Goal: Task Accomplishment & Management: Use online tool/utility

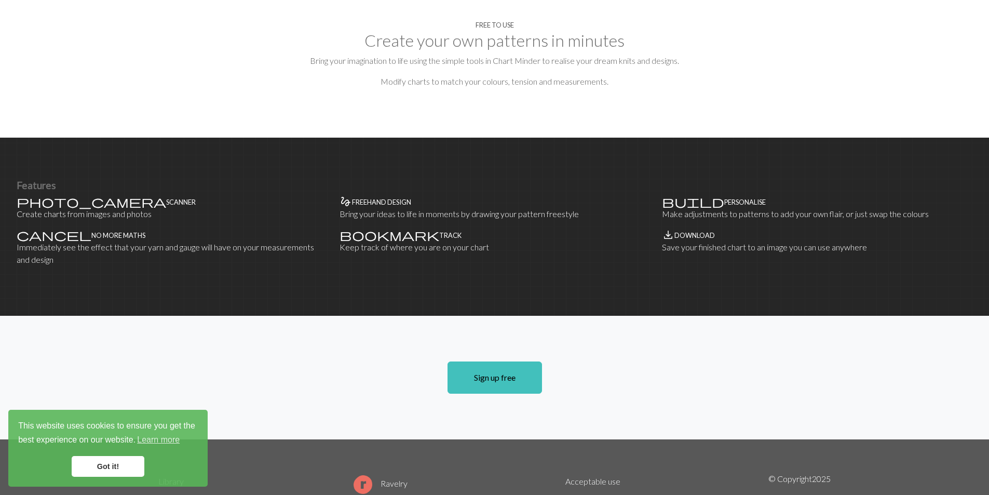
scroll to position [519, 0]
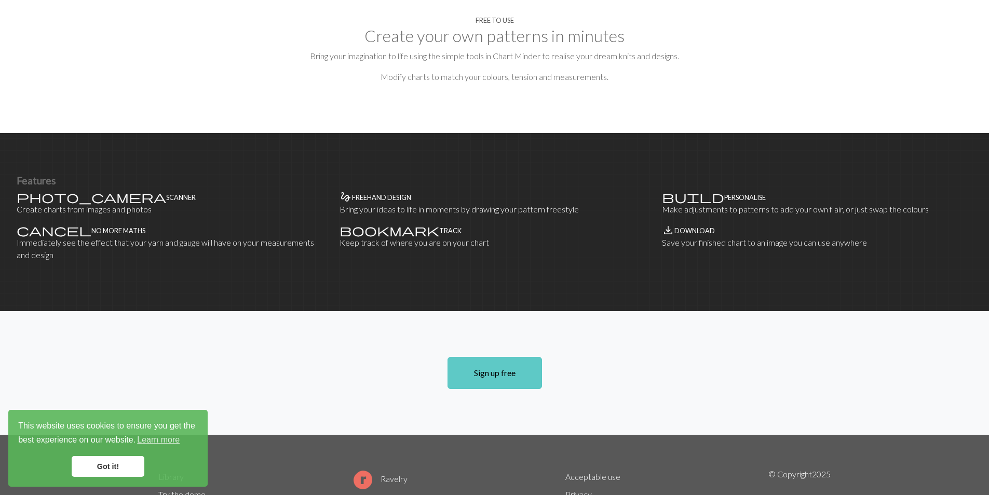
click at [480, 357] on link "Sign up free" at bounding box center [495, 373] width 94 height 32
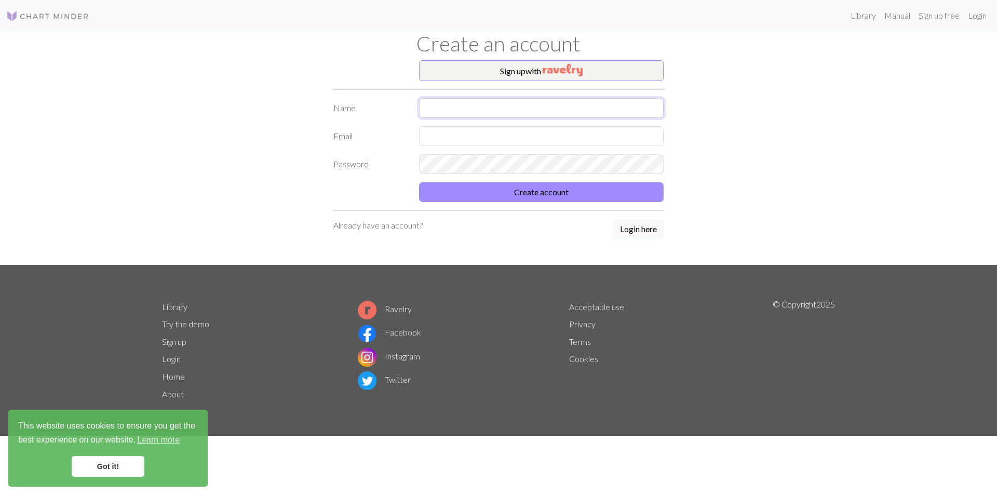
click at [434, 100] on input "text" at bounding box center [541, 108] width 245 height 20
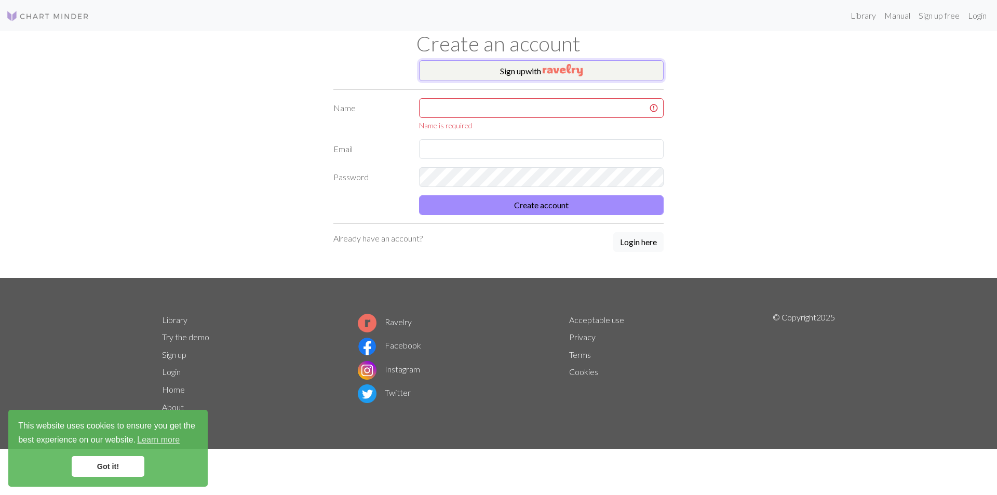
click at [495, 71] on button "Sign up with" at bounding box center [541, 70] width 245 height 21
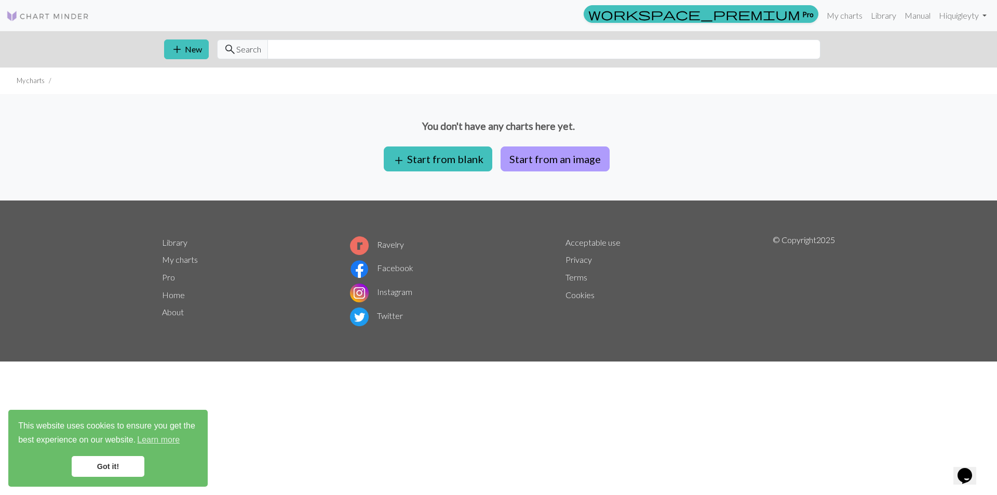
click at [520, 163] on button "Start from an image" at bounding box center [554, 158] width 109 height 25
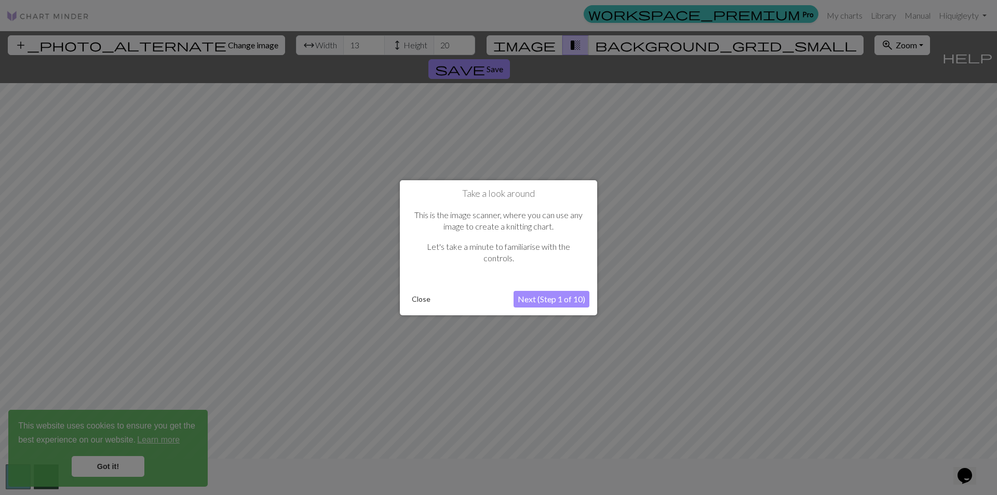
click at [543, 294] on button "Next (Step 1 of 10)" at bounding box center [551, 299] width 76 height 17
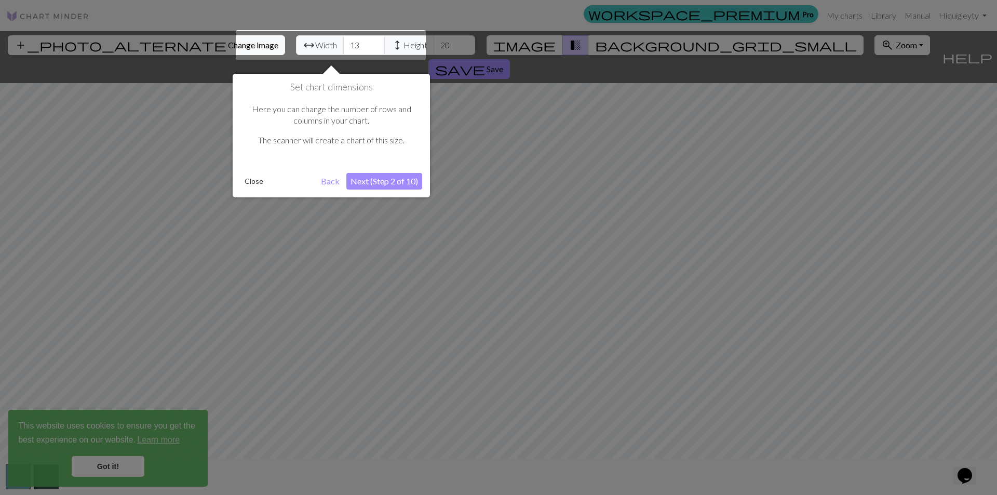
click at [384, 180] on button "Next (Step 2 of 10)" at bounding box center [384, 181] width 76 height 17
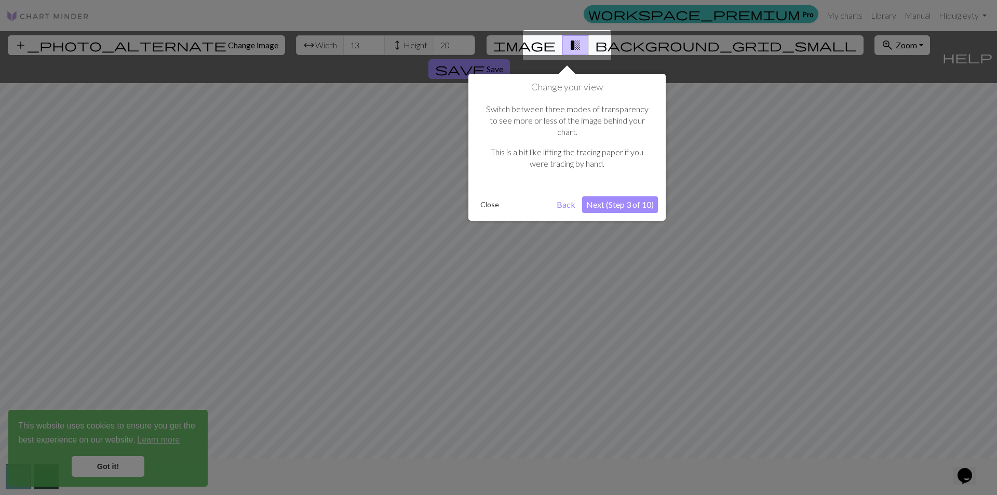
click at [627, 196] on button "Next (Step 3 of 10)" at bounding box center [620, 204] width 76 height 17
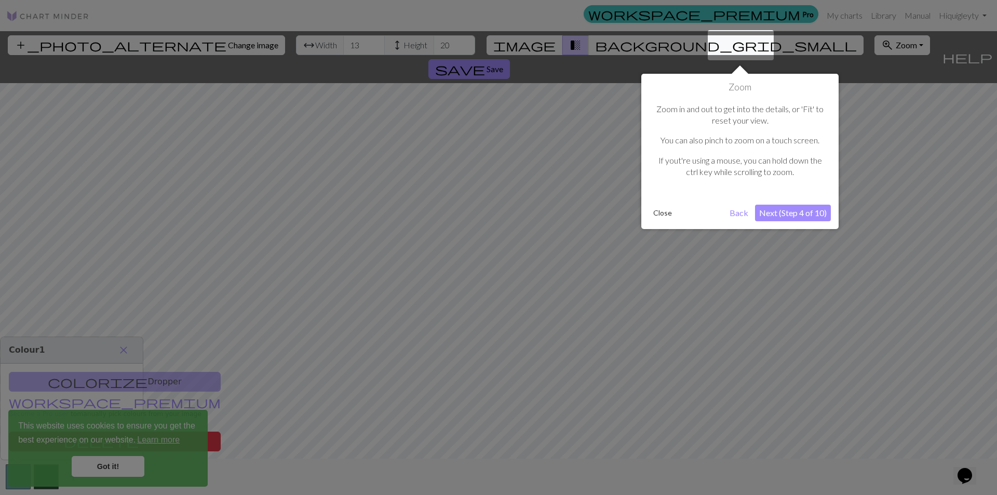
click at [779, 214] on button "Next (Step 4 of 10)" at bounding box center [793, 213] width 76 height 17
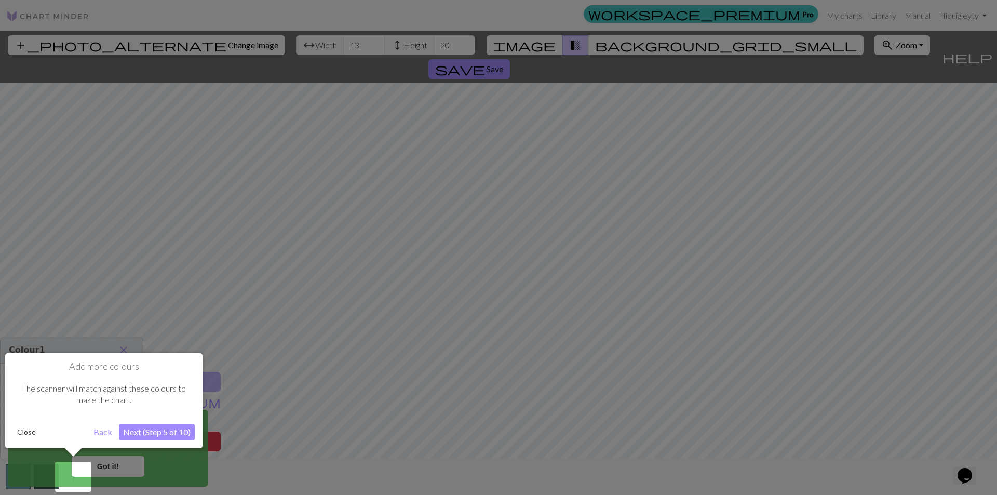
click at [177, 434] on button "Next (Step 5 of 10)" at bounding box center [157, 432] width 76 height 17
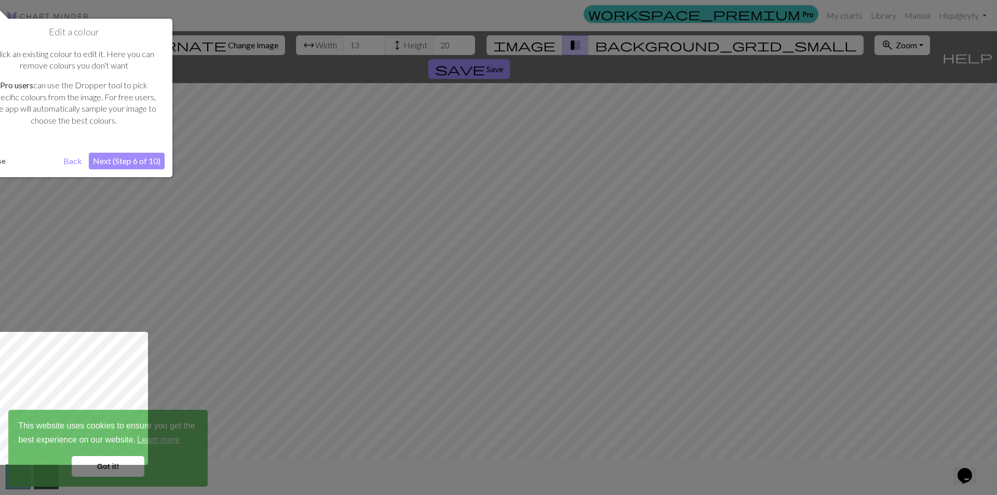
click at [132, 161] on button "Next (Step 6 of 10)" at bounding box center [127, 161] width 76 height 17
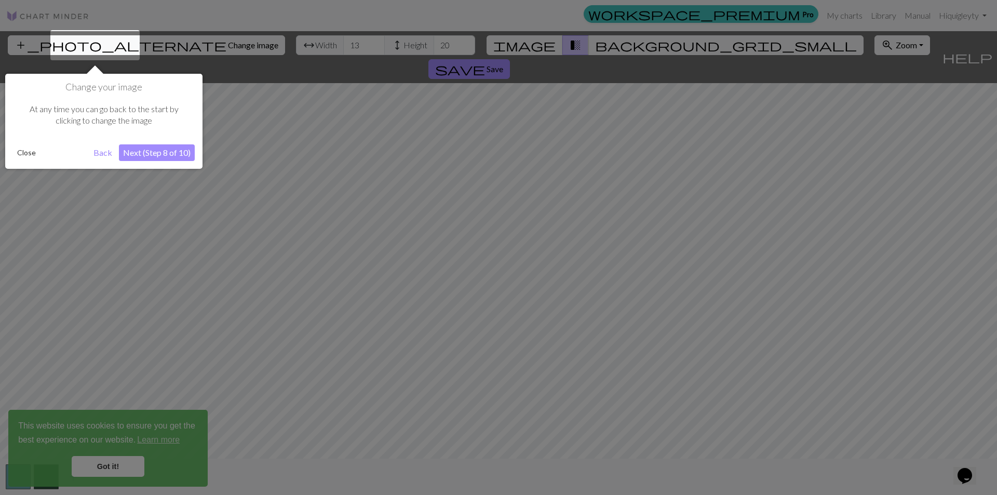
click at [146, 153] on button "Next (Step 8 of 10)" at bounding box center [157, 152] width 76 height 17
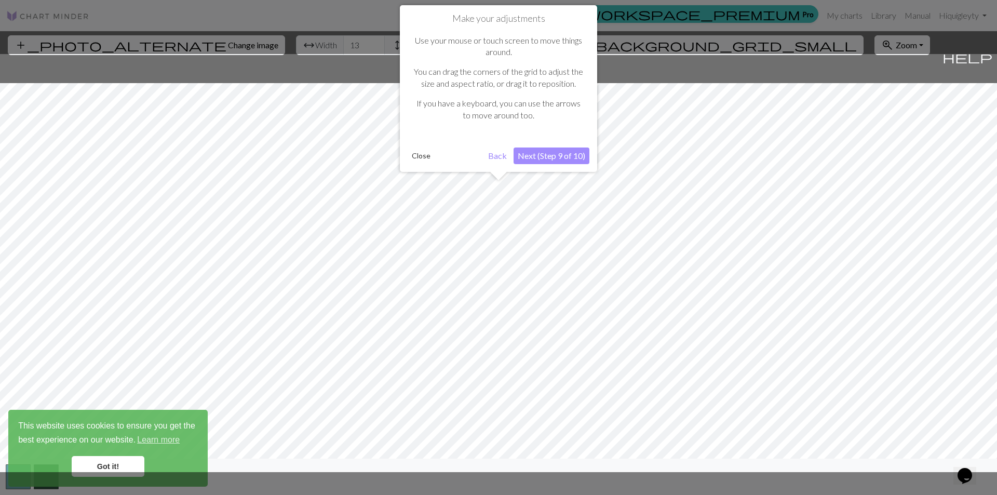
click at [532, 154] on button "Next (Step 9 of 10)" at bounding box center [551, 155] width 76 height 17
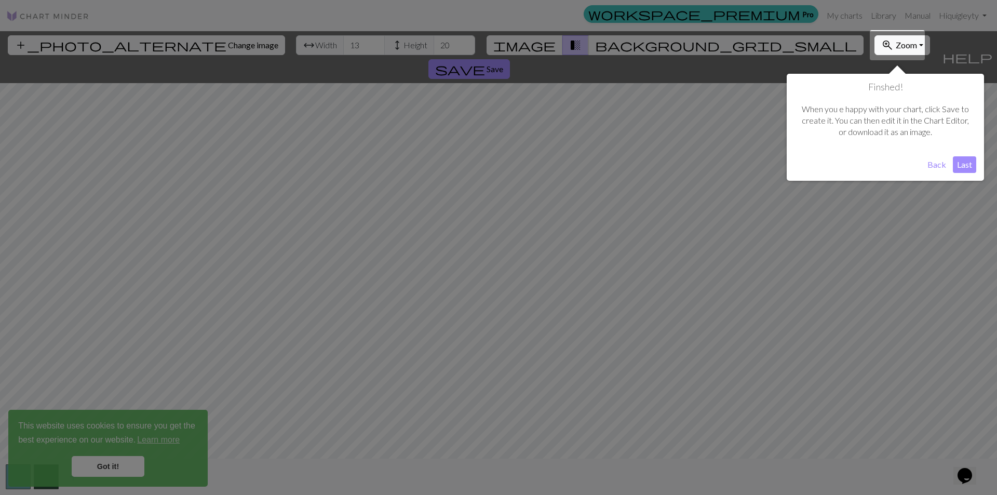
click at [956, 167] on button "Last" at bounding box center [964, 164] width 23 height 17
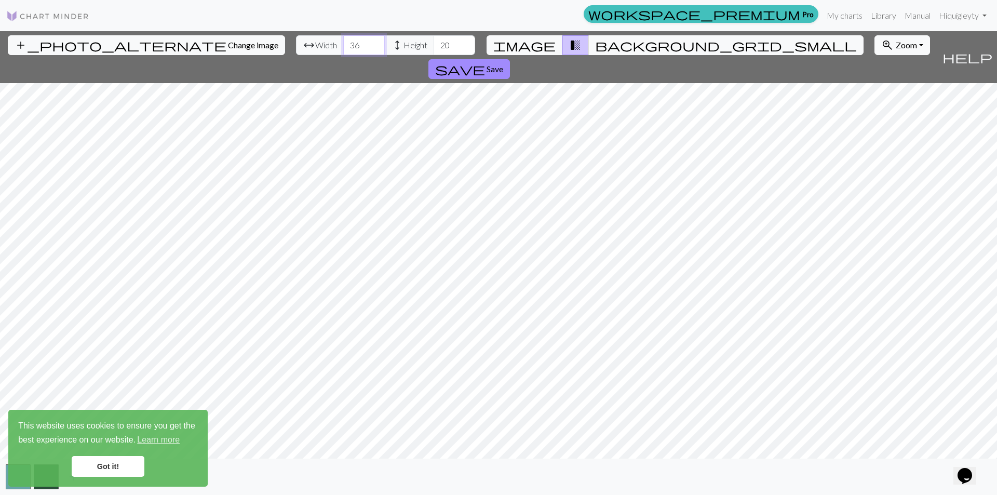
click at [343, 42] on input "36" at bounding box center [364, 45] width 42 height 20
click at [343, 42] on input "40" at bounding box center [364, 45] width 42 height 20
type input "67"
click at [343, 42] on input "67" at bounding box center [364, 45] width 42 height 20
type input "74"
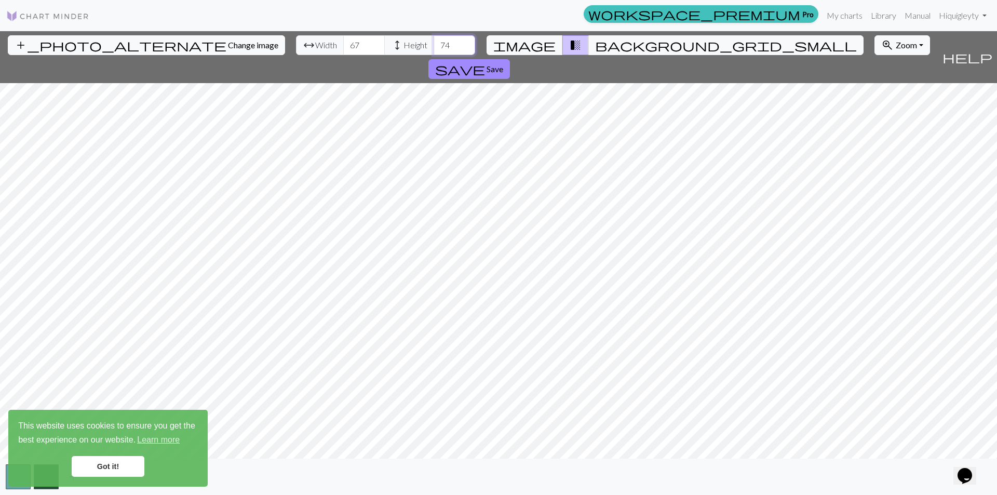
click at [434, 43] on input "74" at bounding box center [455, 45] width 42 height 20
click at [117, 459] on link "Got it!" at bounding box center [108, 466] width 73 height 21
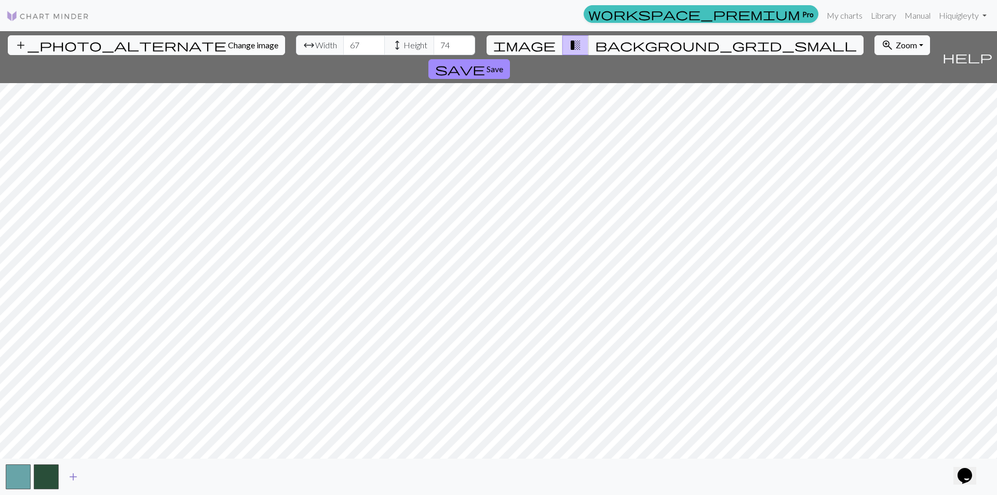
click at [76, 477] on span "add" at bounding box center [73, 476] width 12 height 15
click at [98, 478] on span "add" at bounding box center [101, 476] width 12 height 15
click at [126, 474] on span "add" at bounding box center [129, 476] width 12 height 15
click at [13, 470] on button "button" at bounding box center [18, 476] width 25 height 25
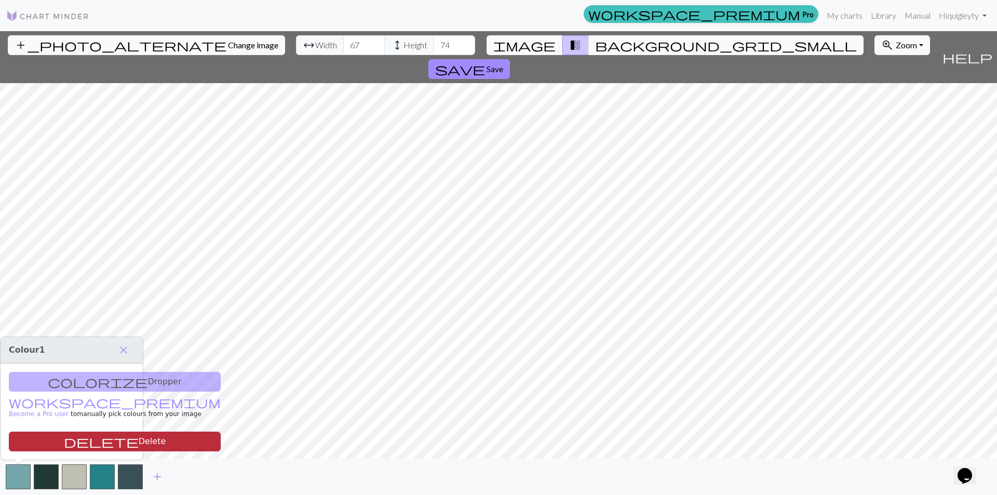
click at [64, 442] on span "delete" at bounding box center [101, 441] width 75 height 15
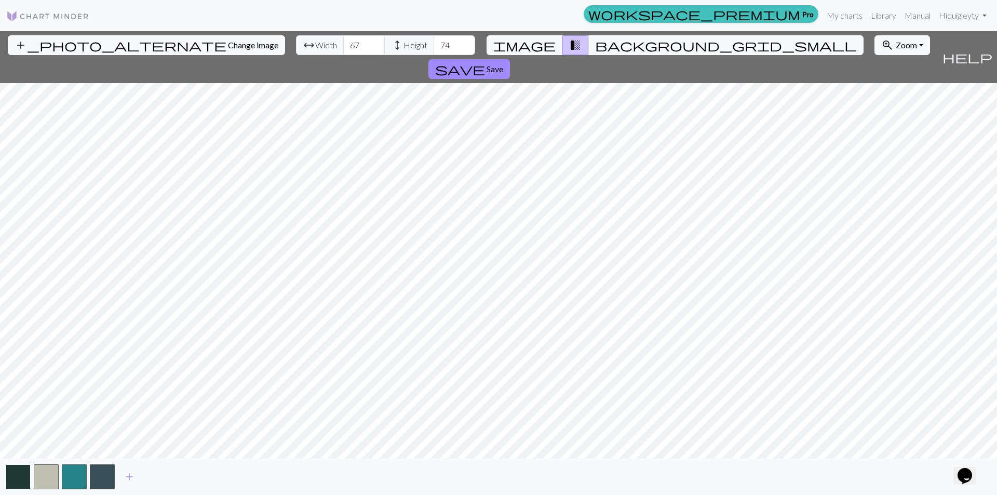
click at [9, 473] on button "button" at bounding box center [18, 476] width 25 height 25
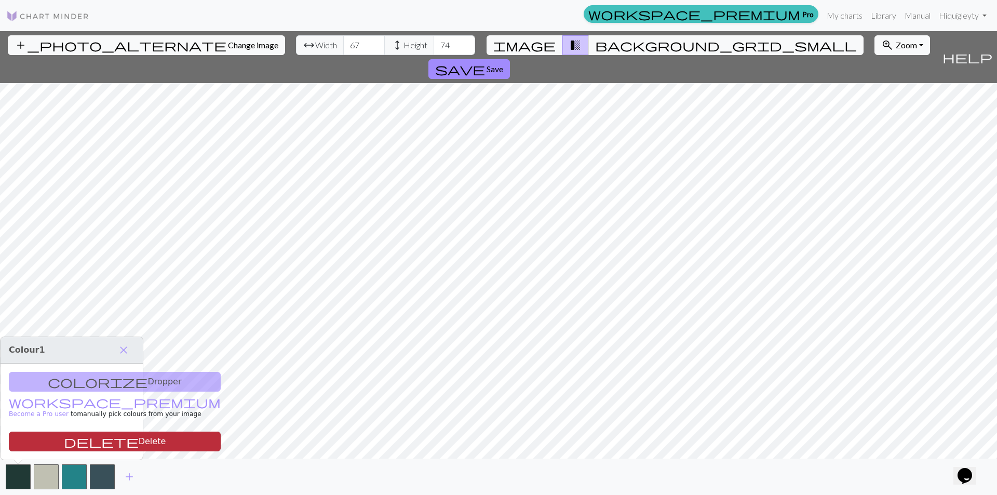
click at [39, 439] on button "delete Delete" at bounding box center [115, 441] width 212 height 20
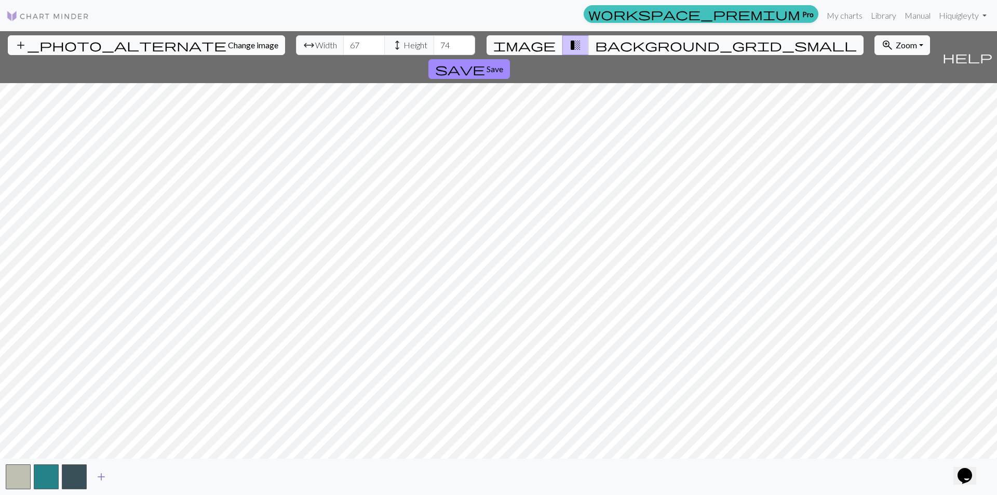
click at [105, 474] on span "add" at bounding box center [101, 476] width 12 height 15
click at [132, 477] on span "add" at bounding box center [129, 476] width 12 height 15
click at [159, 473] on span "add" at bounding box center [157, 476] width 12 height 15
click at [182, 475] on span "add" at bounding box center [185, 476] width 12 height 15
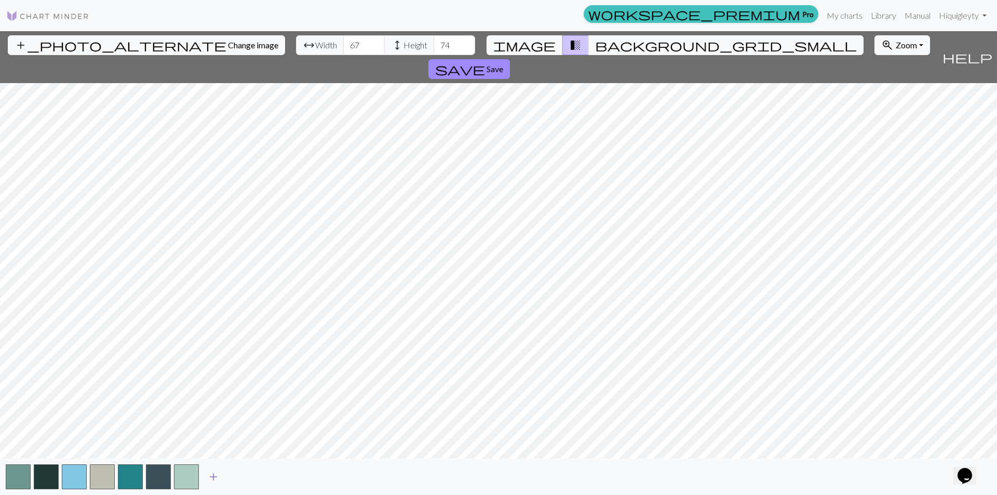
click at [213, 479] on span "add" at bounding box center [213, 476] width 12 height 15
click at [237, 475] on span "add" at bounding box center [241, 476] width 12 height 15
click at [21, 468] on button "button" at bounding box center [18, 476] width 25 height 25
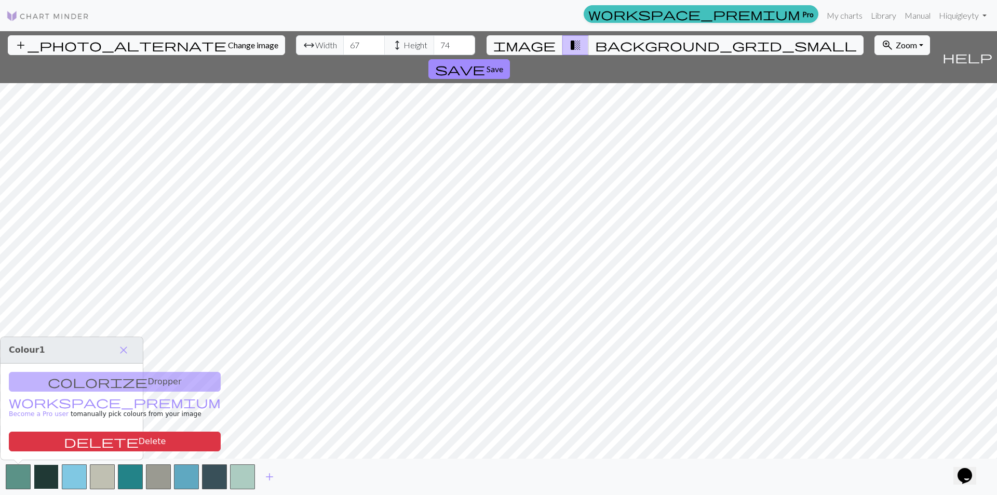
click at [44, 475] on button "button" at bounding box center [46, 476] width 25 height 25
click at [47, 445] on button "delete Delete" at bounding box center [115, 441] width 212 height 20
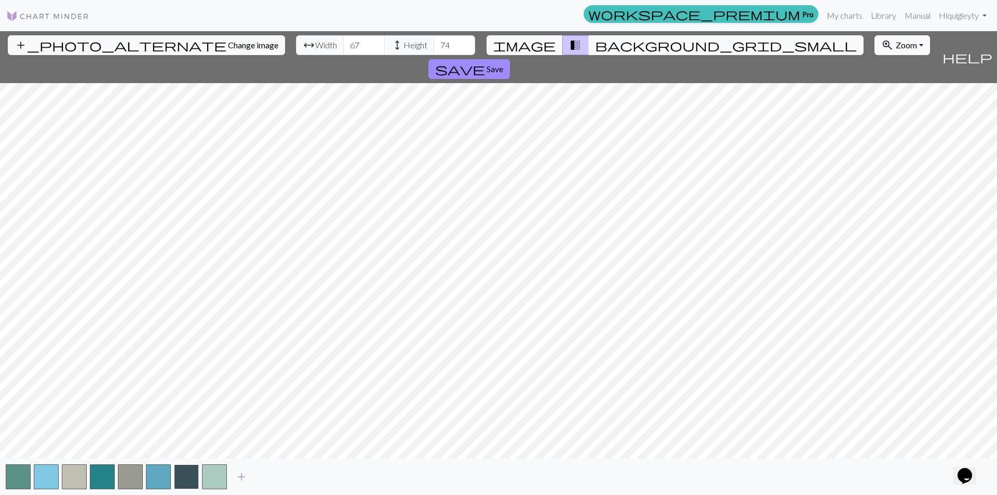
click at [177, 476] on button "button" at bounding box center [186, 476] width 25 height 25
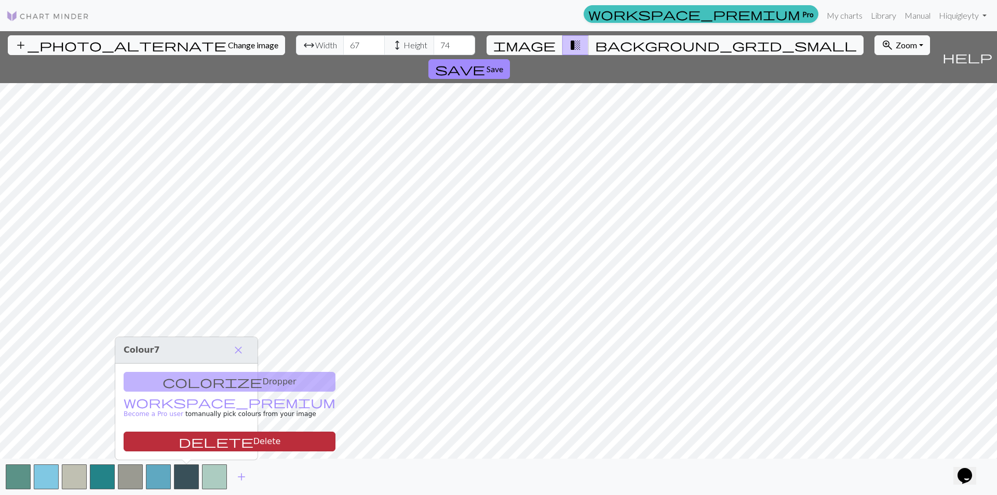
click at [189, 435] on button "delete Delete" at bounding box center [230, 441] width 212 height 20
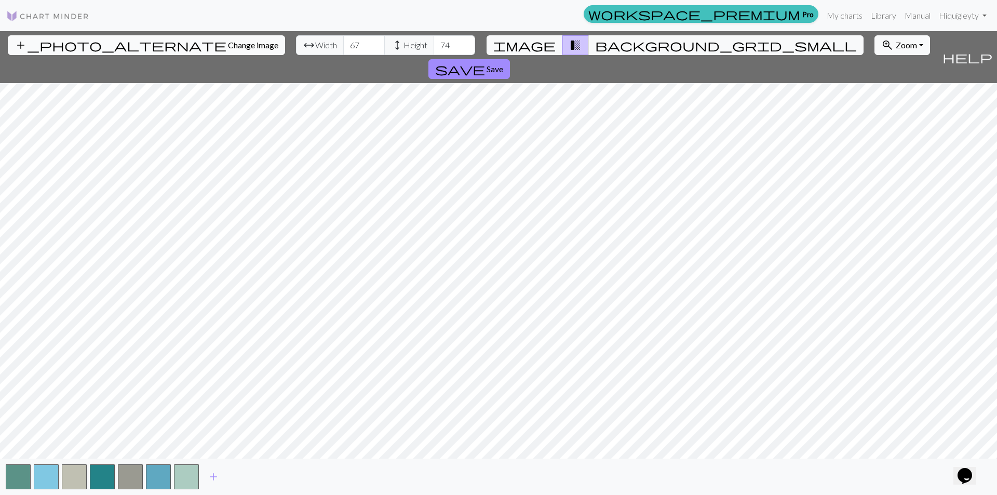
click at [71, 43] on span "add_photo_alternate" at bounding box center [121, 45] width 212 height 15
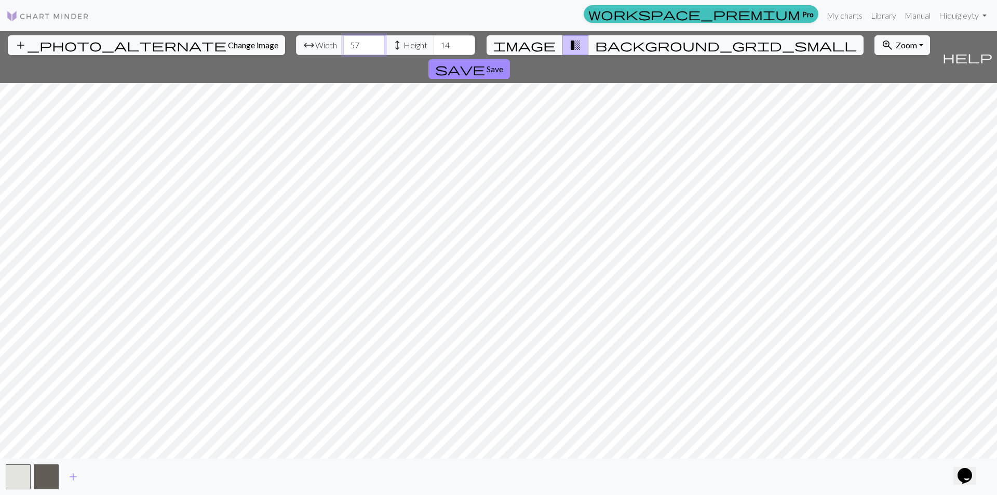
type input "58"
click at [343, 42] on input "58" at bounding box center [364, 45] width 42 height 20
click at [71, 477] on span "add" at bounding box center [73, 476] width 12 height 15
click at [71, 477] on button "button" at bounding box center [74, 476] width 25 height 25
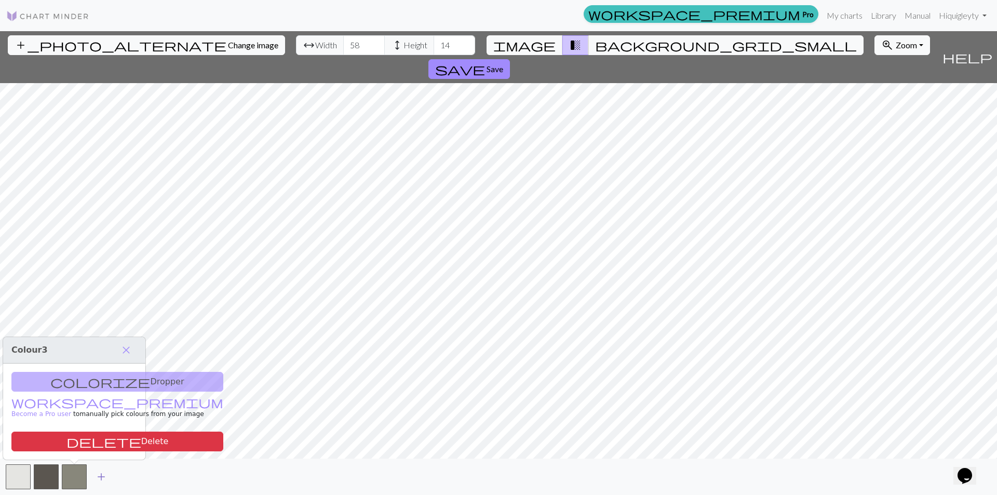
click at [96, 474] on span "add" at bounding box center [101, 476] width 12 height 15
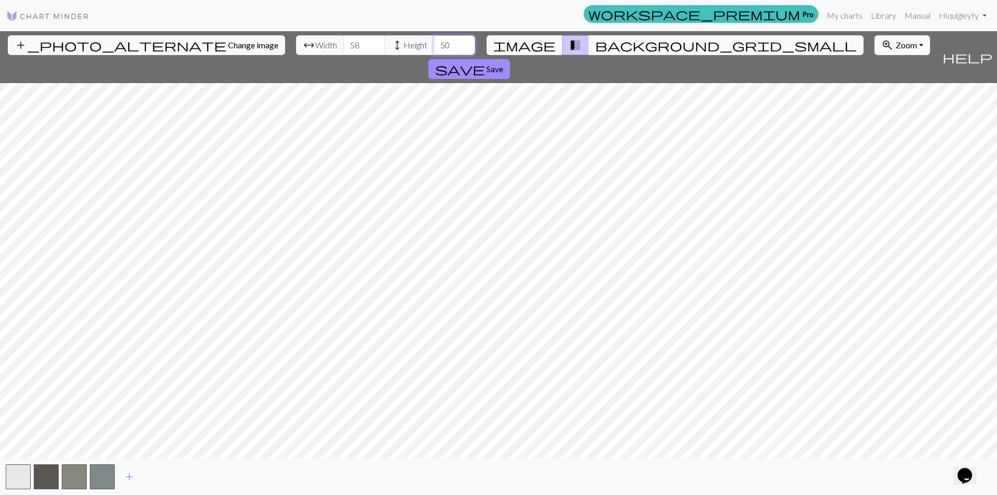
type input "51"
click at [434, 40] on input "51" at bounding box center [455, 45] width 42 height 20
click at [343, 42] on input "59" at bounding box center [364, 45] width 42 height 20
click at [343, 42] on input "60" at bounding box center [364, 45] width 42 height 20
type input "78"
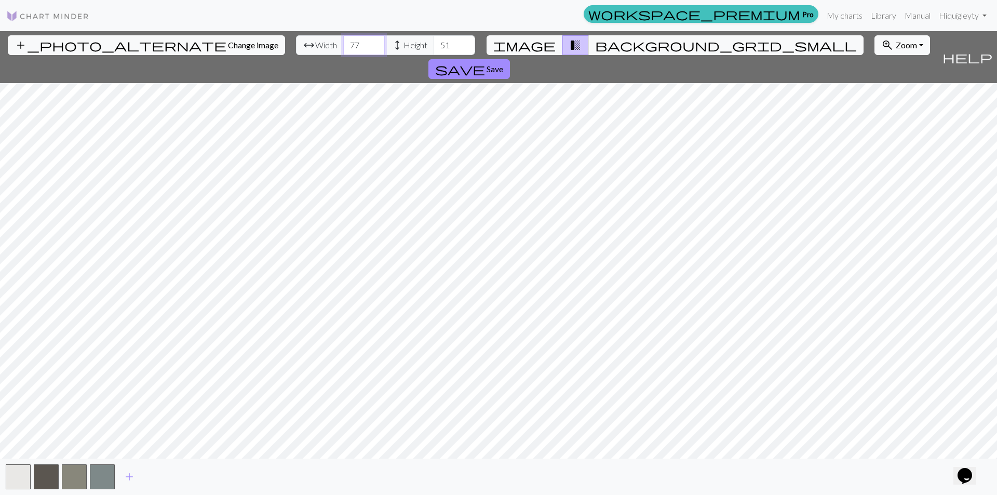
click at [343, 41] on input "78" at bounding box center [364, 45] width 42 height 20
click at [133, 470] on span "add" at bounding box center [129, 476] width 12 height 15
click at [153, 480] on span "add" at bounding box center [157, 476] width 12 height 15
type input "70"
click at [434, 40] on input "70" at bounding box center [455, 45] width 42 height 20
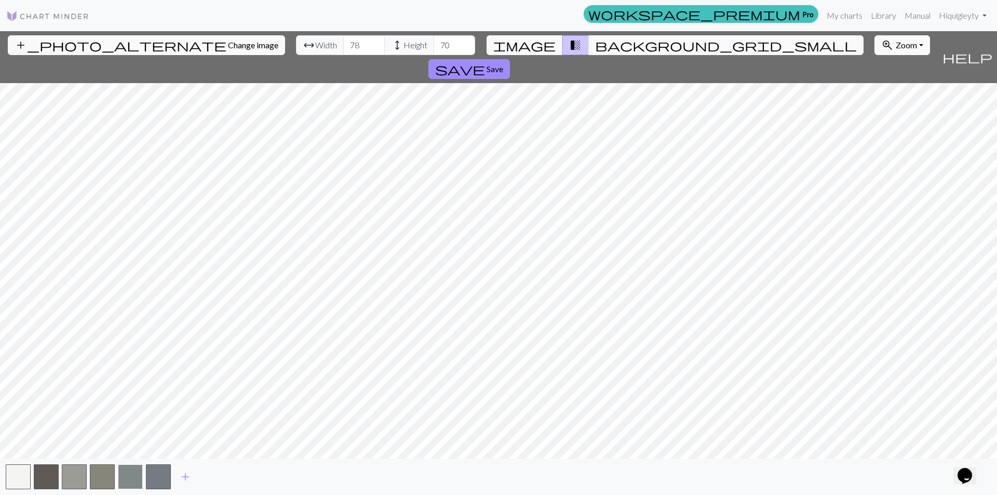
click at [133, 474] on button "button" at bounding box center [130, 476] width 25 height 25
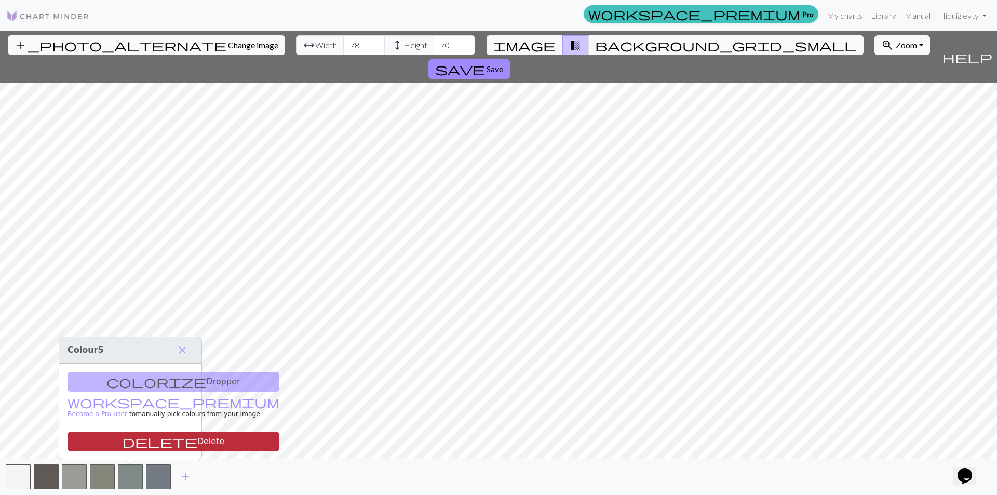
click at [153, 447] on button "delete Delete" at bounding box center [173, 441] width 212 height 20
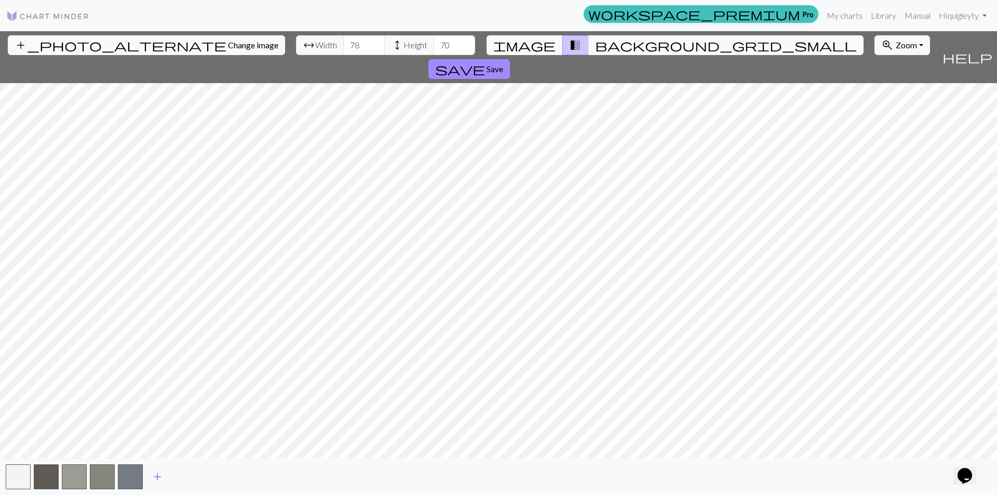
click at [157, 472] on span "add" at bounding box center [157, 476] width 12 height 15
click at [182, 477] on span "add" at bounding box center [185, 476] width 12 height 15
click at [215, 477] on span "add" at bounding box center [213, 476] width 12 height 15
click at [18, 473] on button "button" at bounding box center [18, 476] width 25 height 25
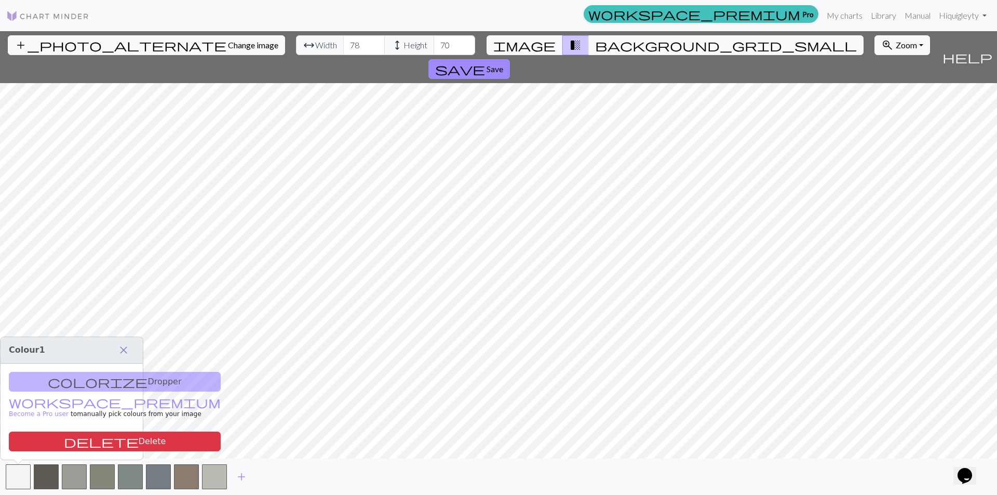
click at [125, 345] on span "close" at bounding box center [123, 350] width 12 height 15
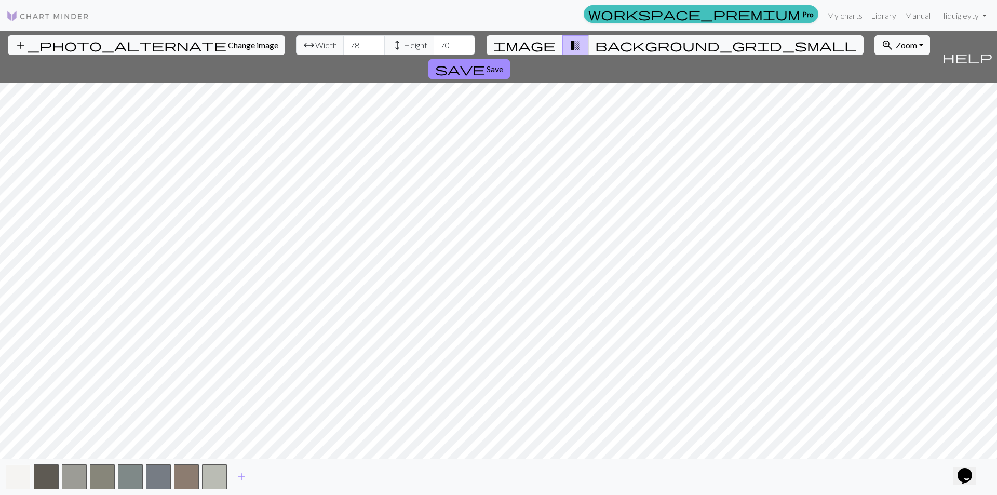
click at [24, 475] on button "button" at bounding box center [18, 476] width 25 height 25
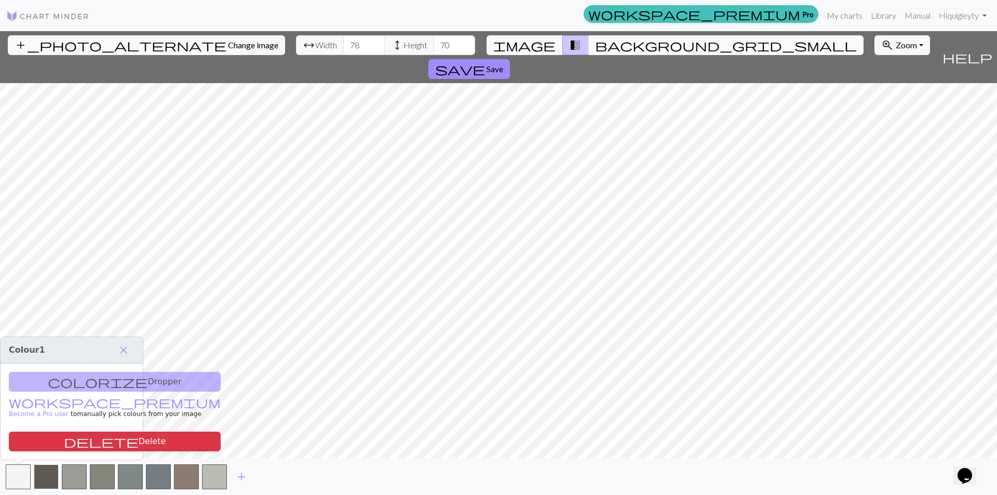
click at [43, 470] on button "button" at bounding box center [46, 476] width 25 height 25
click at [127, 347] on span "close" at bounding box center [123, 350] width 12 height 15
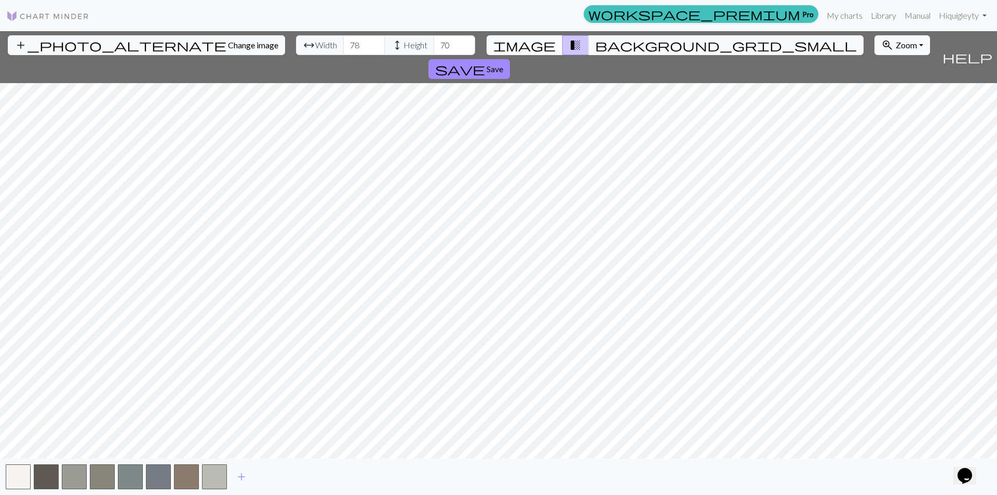
click at [547, 46] on button "image" at bounding box center [524, 45] width 76 height 20
click at [571, 38] on span "transition_fade" at bounding box center [575, 45] width 12 height 15
click at [588, 45] on button "background_grid_small" at bounding box center [725, 45] width 275 height 20
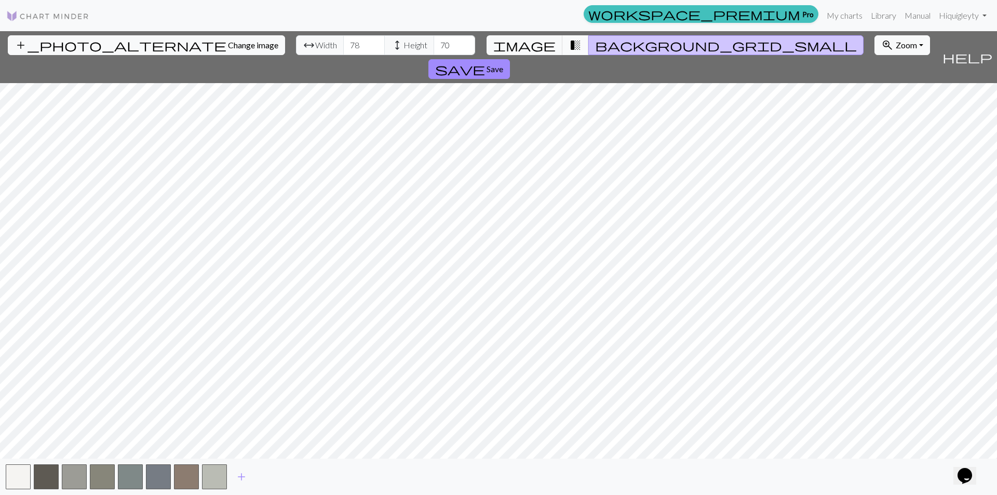
click at [571, 44] on span "transition_fade" at bounding box center [575, 45] width 12 height 15
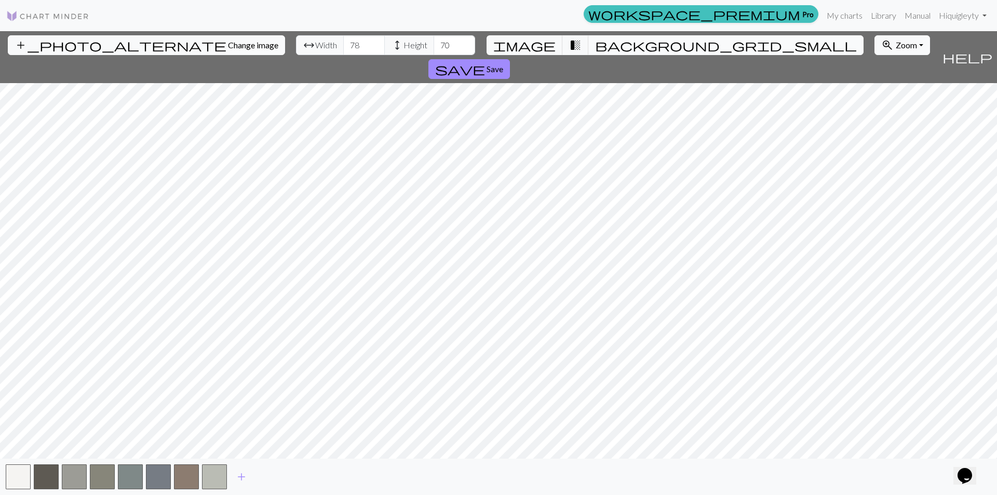
click at [595, 43] on span "background_grid_small" at bounding box center [726, 45] width 262 height 15
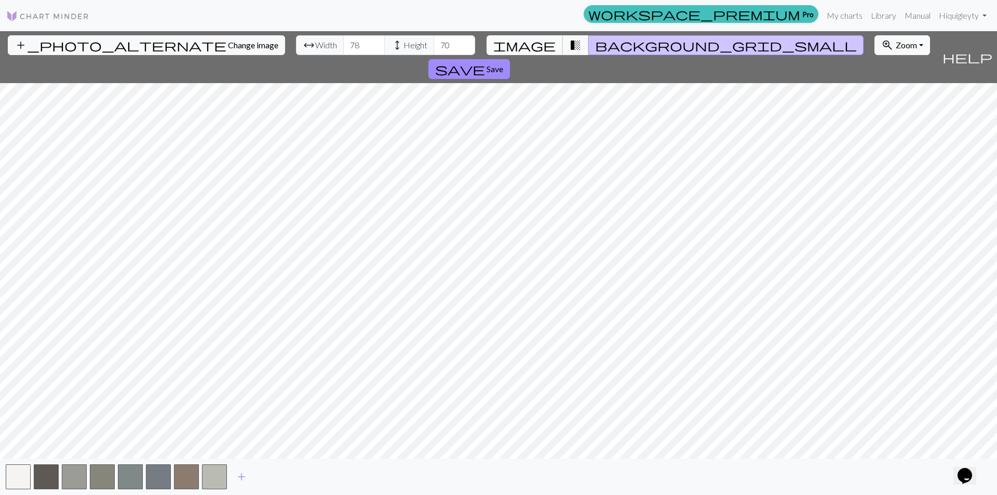
click at [545, 42] on span "image" at bounding box center [524, 45] width 62 height 15
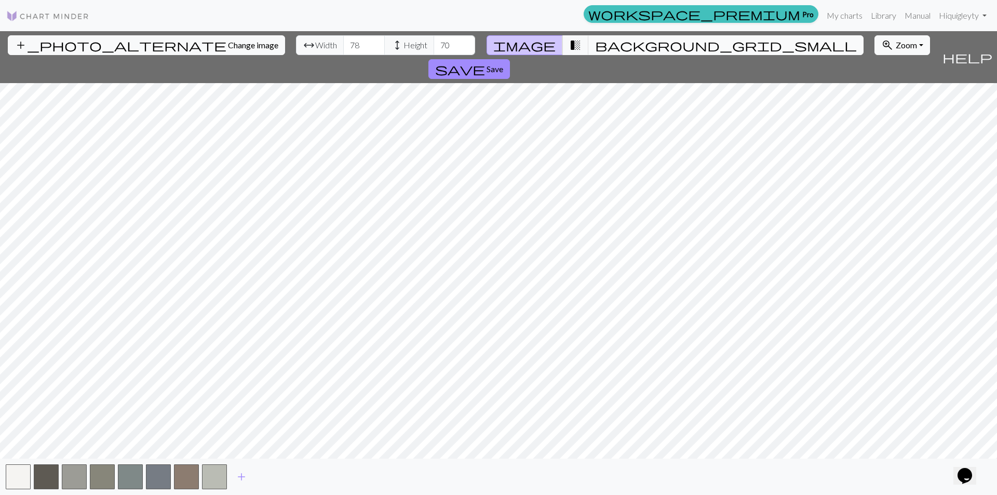
click at [588, 41] on button "background_grid_small" at bounding box center [725, 45] width 275 height 20
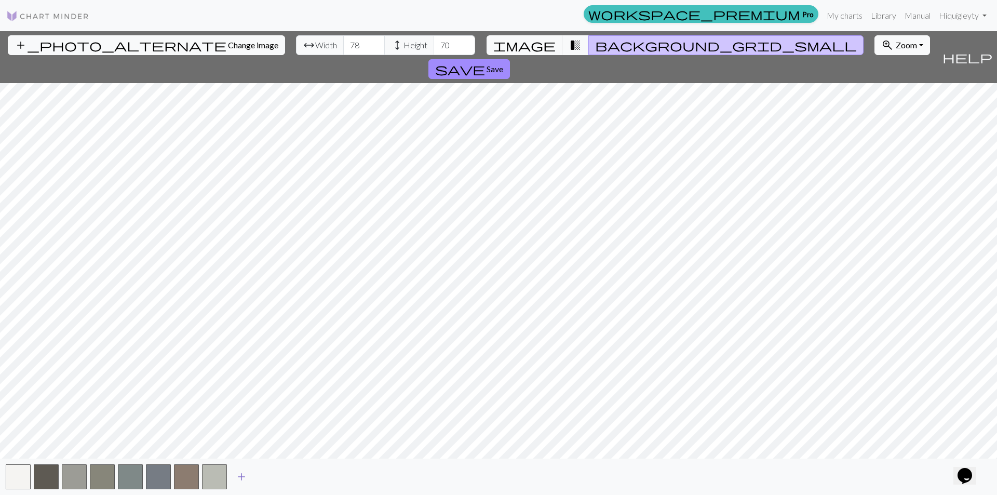
click at [235, 477] on button "add" at bounding box center [241, 477] width 26 height 20
click at [246, 476] on button "button" at bounding box center [242, 476] width 25 height 25
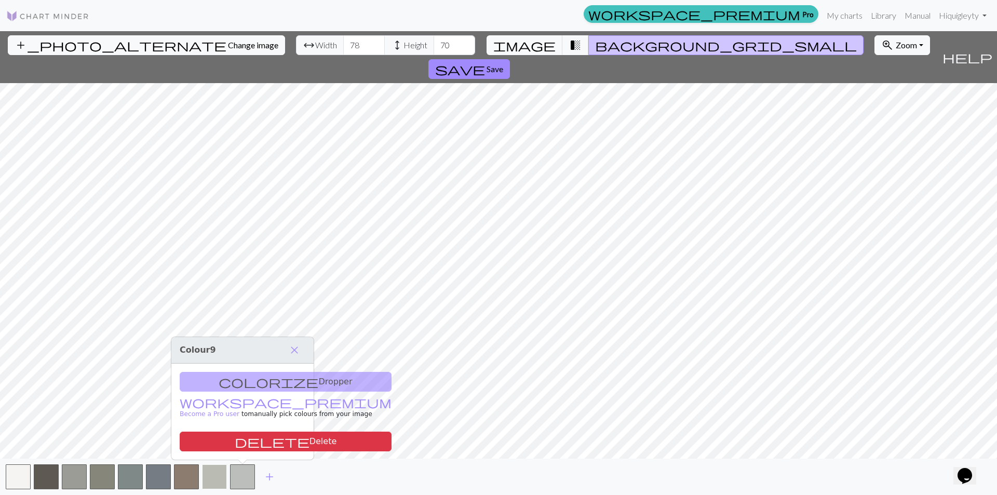
click at [217, 476] on button "button" at bounding box center [214, 476] width 25 height 25
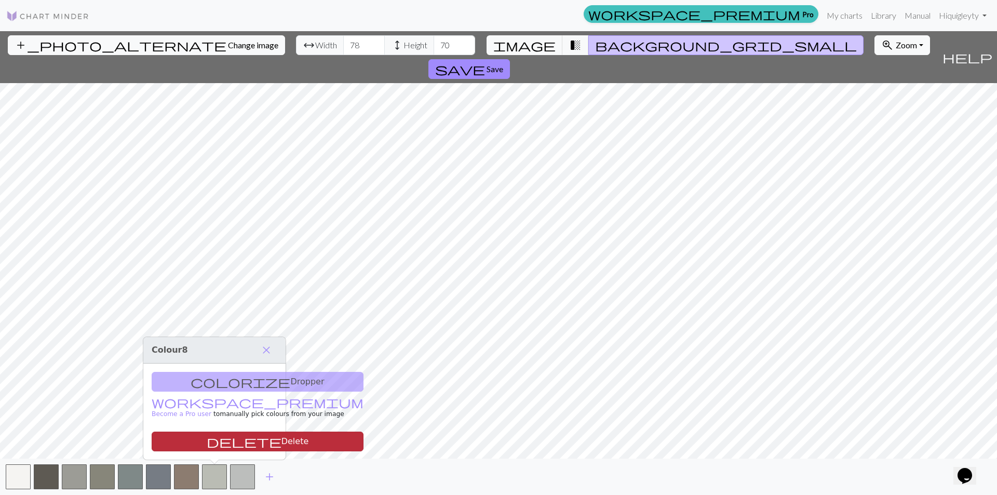
click at [237, 447] on button "delete Delete" at bounding box center [258, 441] width 212 height 20
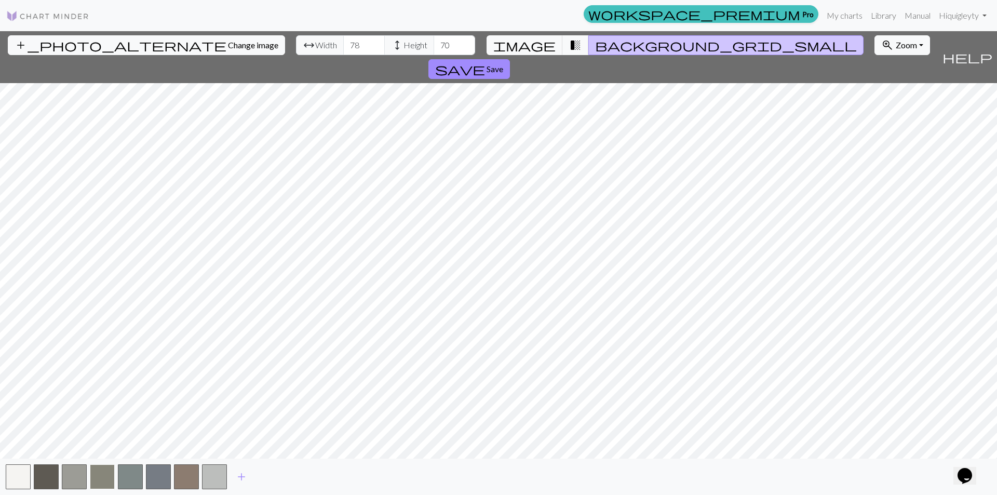
click at [104, 472] on button "button" at bounding box center [102, 476] width 25 height 25
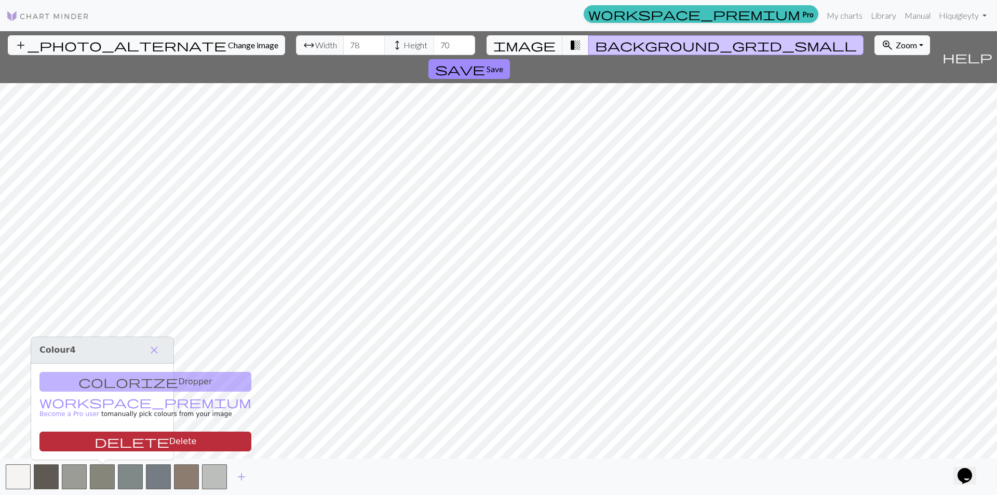
click at [126, 441] on button "delete Delete" at bounding box center [145, 441] width 212 height 20
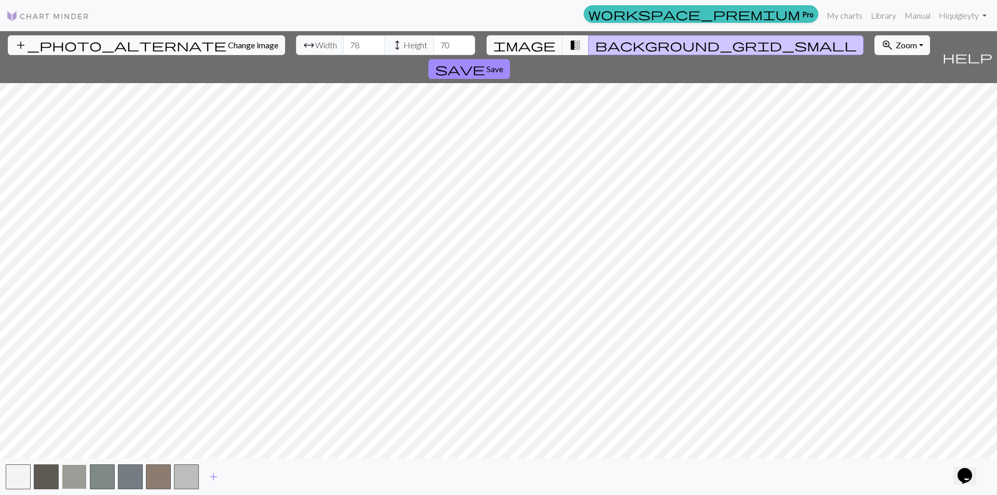
click at [79, 473] on button "button" at bounding box center [74, 476] width 25 height 25
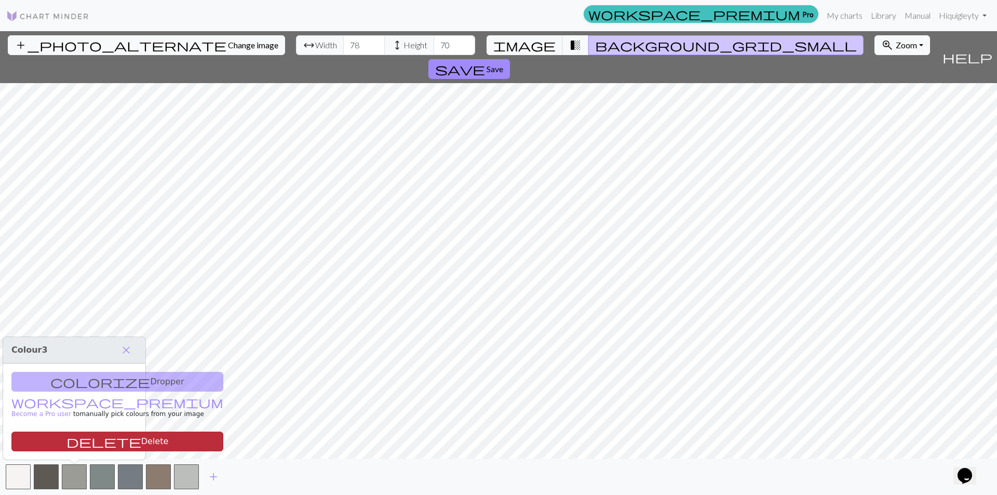
click at [106, 437] on button "delete Delete" at bounding box center [117, 441] width 212 height 20
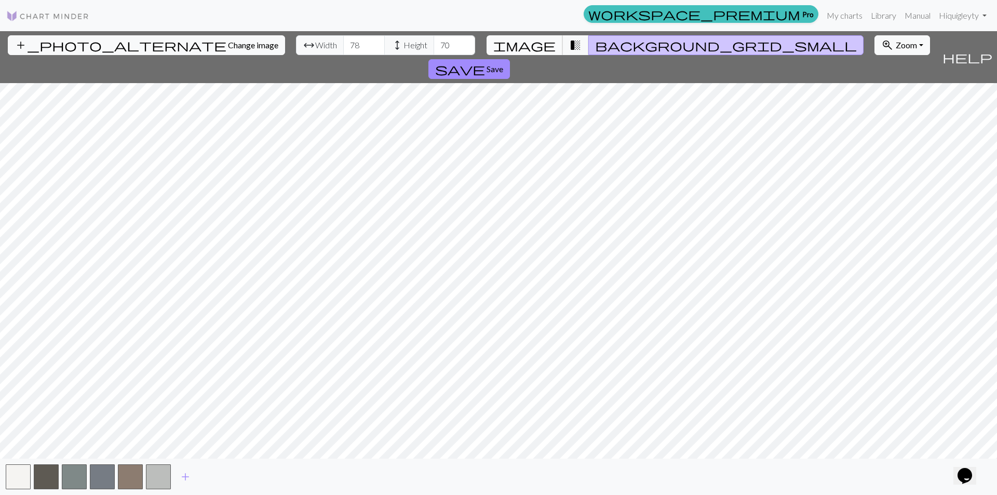
click at [538, 48] on span "image" at bounding box center [524, 45] width 62 height 15
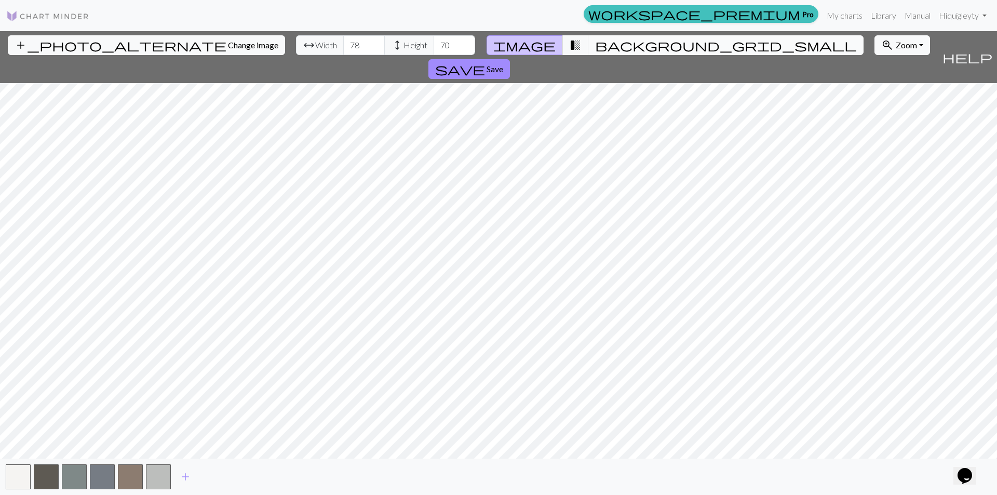
click at [595, 44] on span "background_grid_small" at bounding box center [726, 45] width 262 height 15
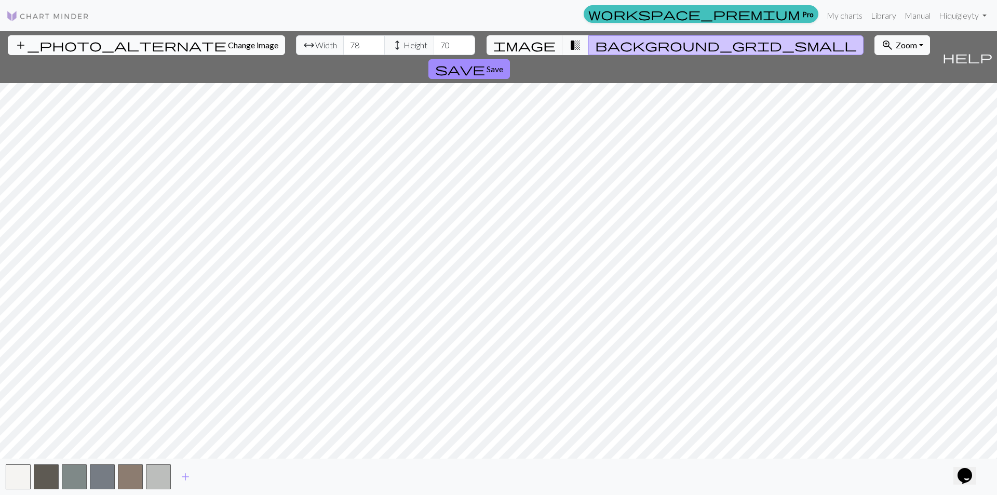
click at [101, 50] on button "add_photo_alternate Change image" at bounding box center [146, 45] width 277 height 20
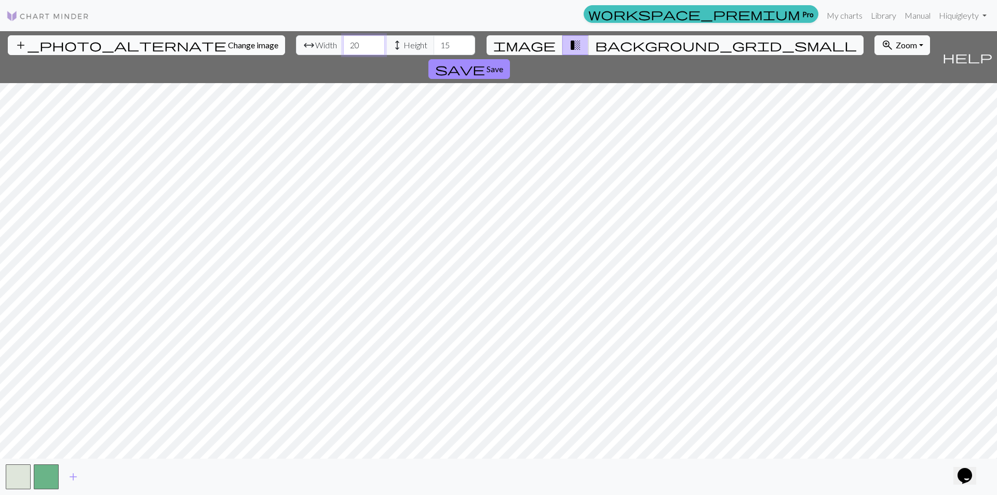
drag, startPoint x: 298, startPoint y: 46, endPoint x: 88, endPoint y: 49, distance: 210.3
click at [88, 49] on div "add_photo_alternate Change image arrow_range Width 20 height Height 15 image tr…" at bounding box center [469, 57] width 938 height 52
type input "80"
click at [230, 73] on div "add_photo_alternate Change image arrow_range Width 80 height Height 15 image tr…" at bounding box center [498, 263] width 997 height 464
type input "80"
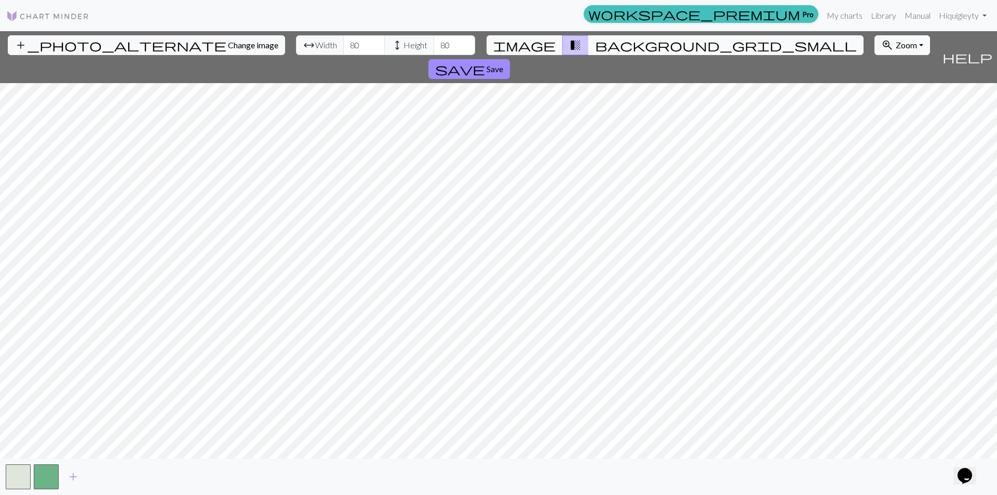
click at [596, 49] on span "background_grid_small" at bounding box center [726, 45] width 262 height 15
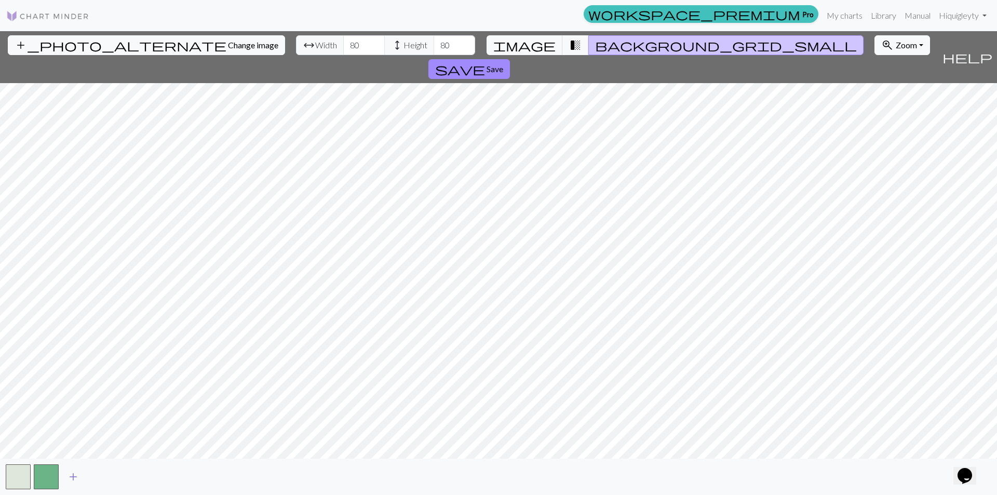
click at [75, 475] on span "add" at bounding box center [73, 476] width 12 height 15
click at [96, 480] on span "add" at bounding box center [101, 476] width 12 height 15
click at [131, 477] on span "add" at bounding box center [129, 476] width 12 height 15
click at [157, 474] on span "add" at bounding box center [157, 476] width 12 height 15
click at [185, 473] on span "add" at bounding box center [185, 476] width 12 height 15
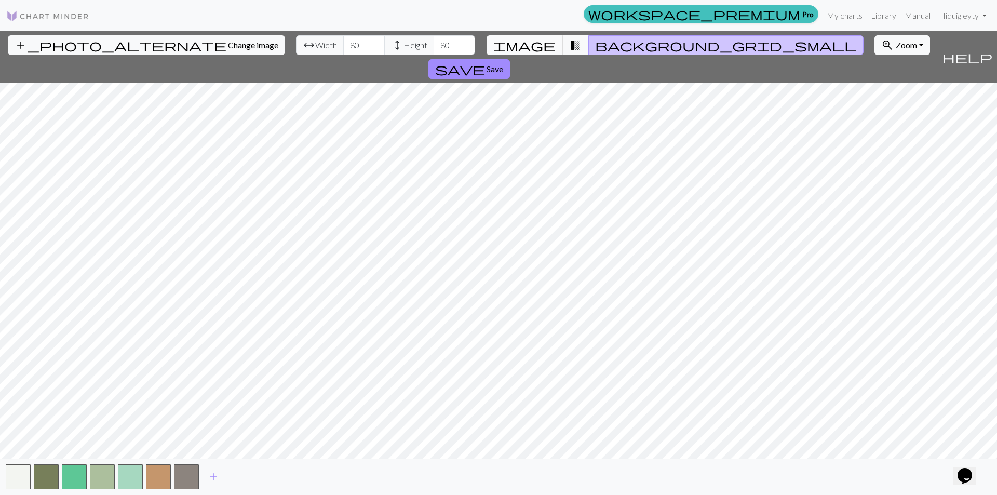
click at [538, 39] on span "image" at bounding box center [524, 45] width 62 height 15
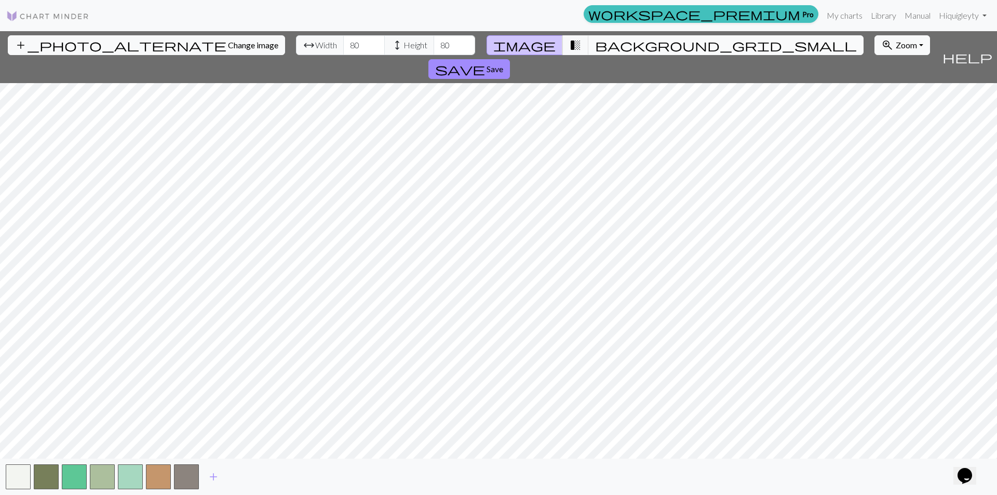
click at [595, 46] on span "background_grid_small" at bounding box center [726, 45] width 262 height 15
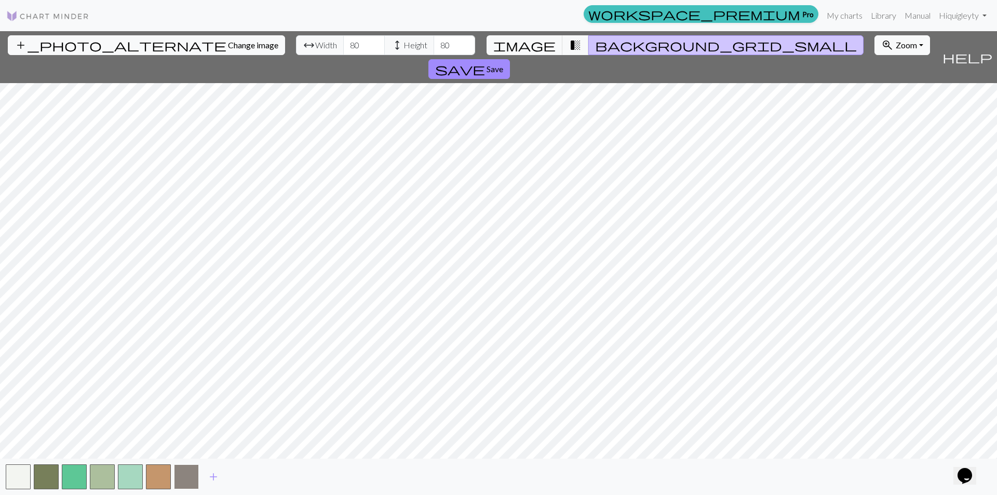
click at [183, 478] on button "button" at bounding box center [186, 476] width 25 height 25
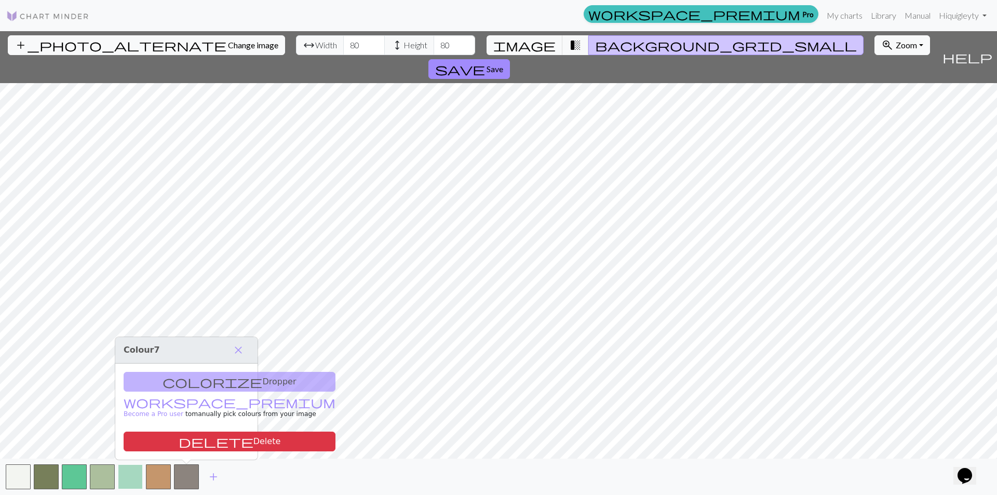
click at [133, 481] on button "button" at bounding box center [130, 476] width 25 height 25
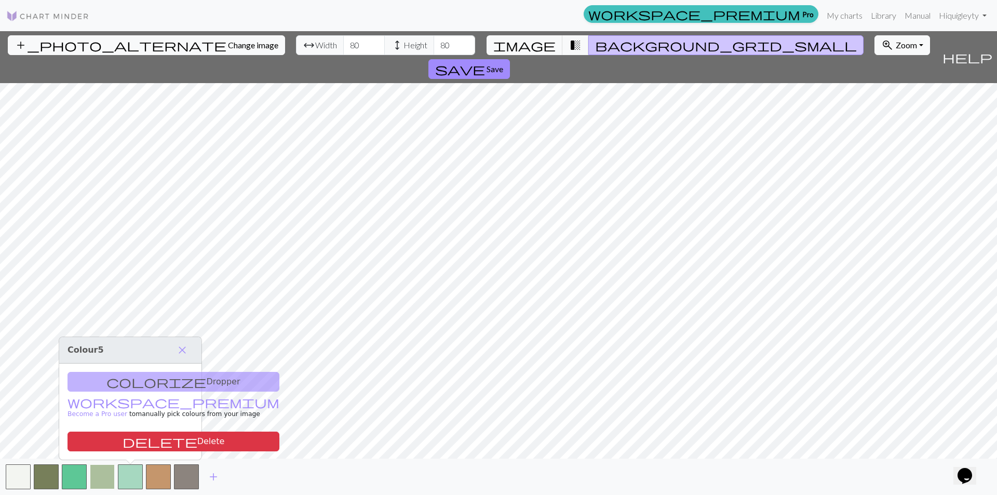
click at [103, 475] on button "button" at bounding box center [102, 476] width 25 height 25
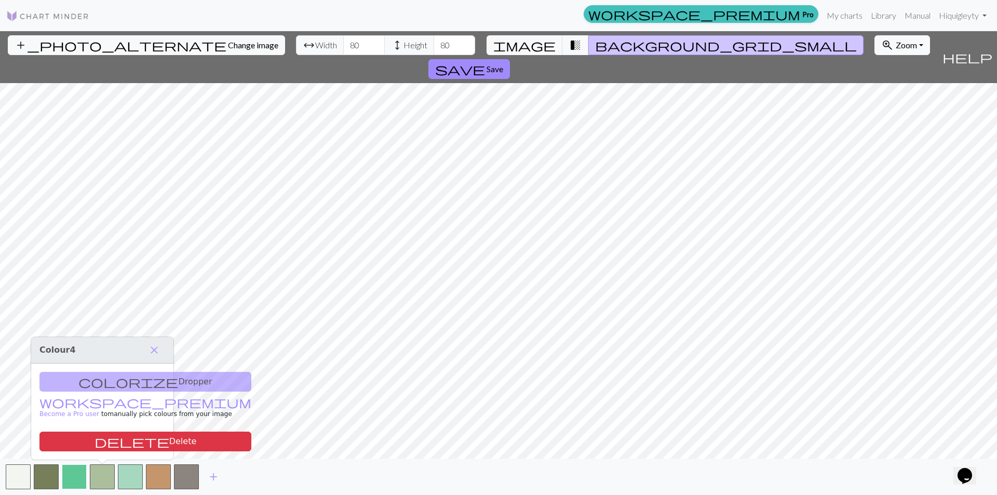
click at [74, 470] on button "button" at bounding box center [74, 476] width 25 height 25
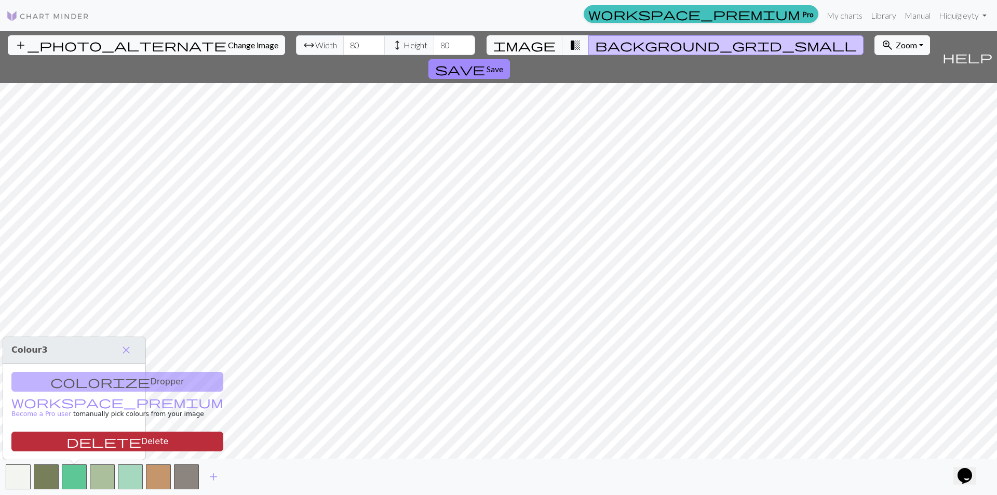
click at [82, 445] on button "delete Delete" at bounding box center [117, 441] width 212 height 20
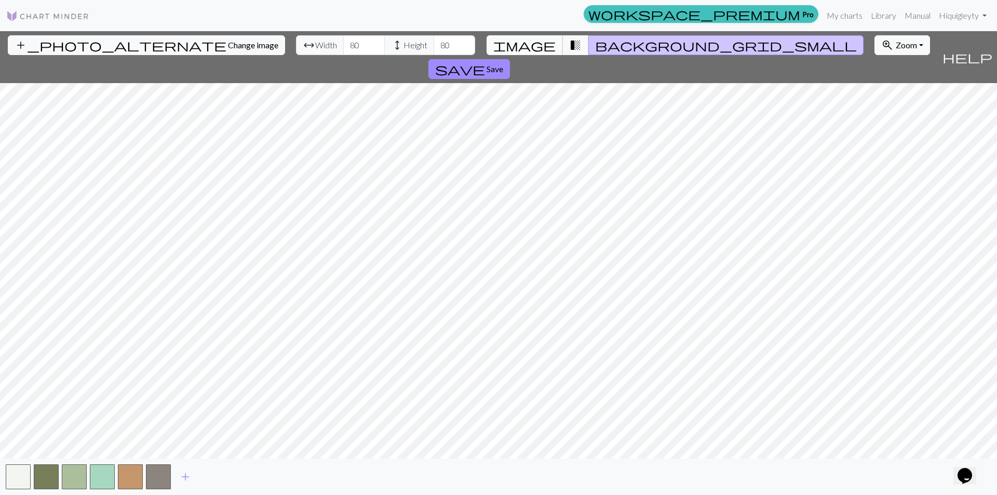
click at [536, 47] on span "image" at bounding box center [524, 45] width 62 height 15
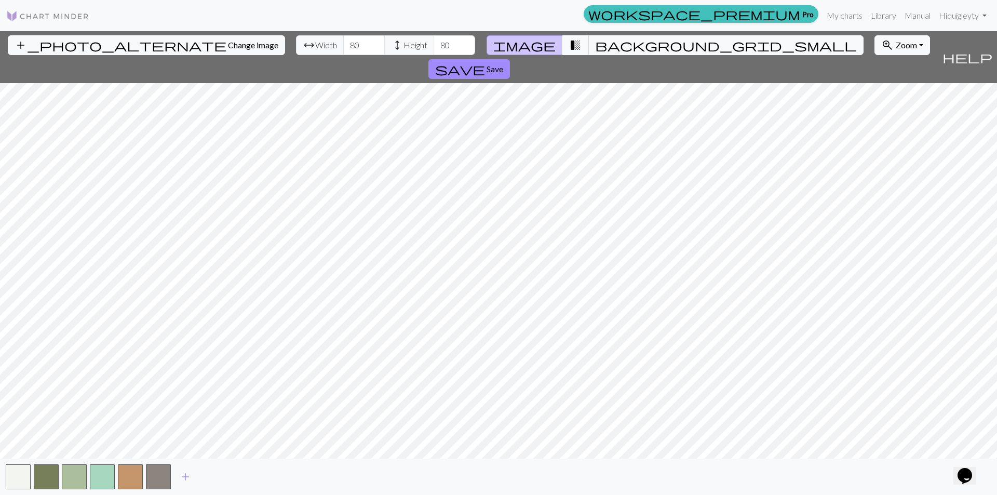
click at [569, 44] on span "transition_fade" at bounding box center [575, 45] width 12 height 15
click at [595, 42] on span "background_grid_small" at bounding box center [726, 45] width 262 height 15
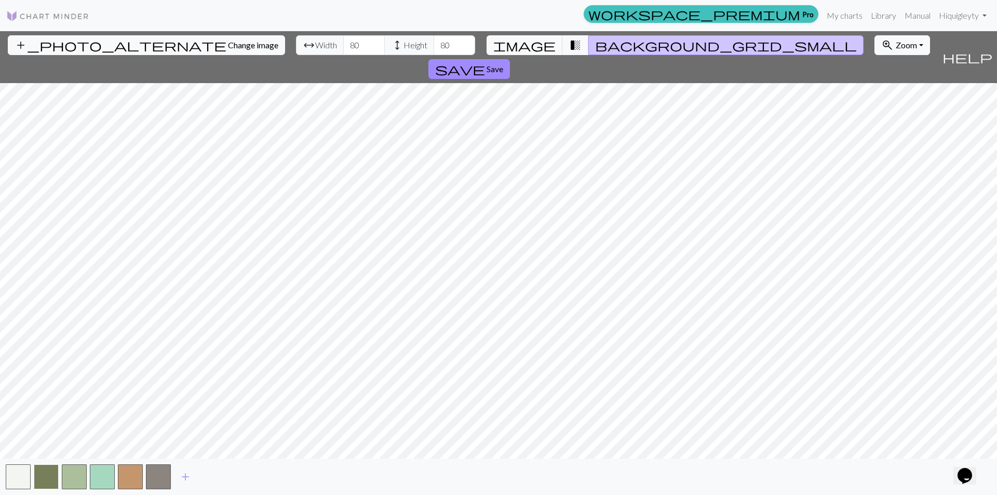
click at [38, 470] on button "button" at bounding box center [46, 476] width 25 height 25
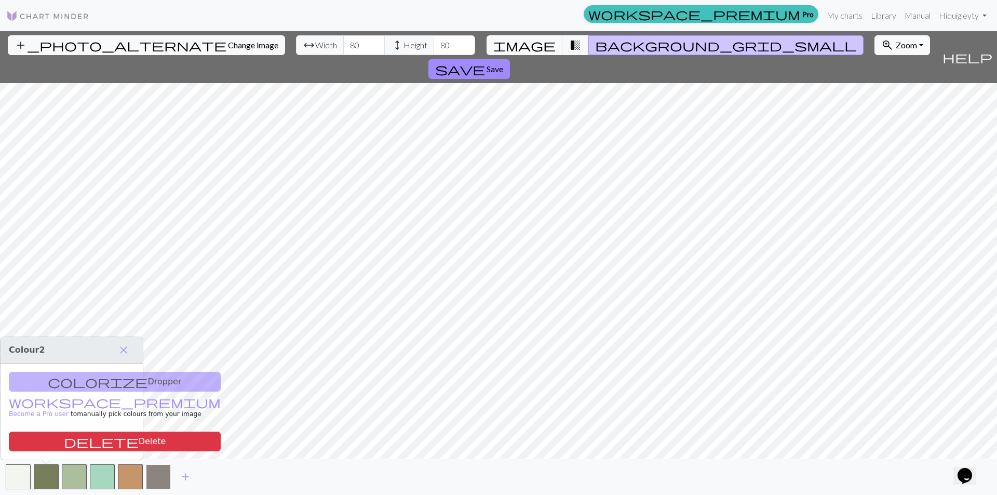
click at [162, 477] on button "button" at bounding box center [158, 476] width 25 height 25
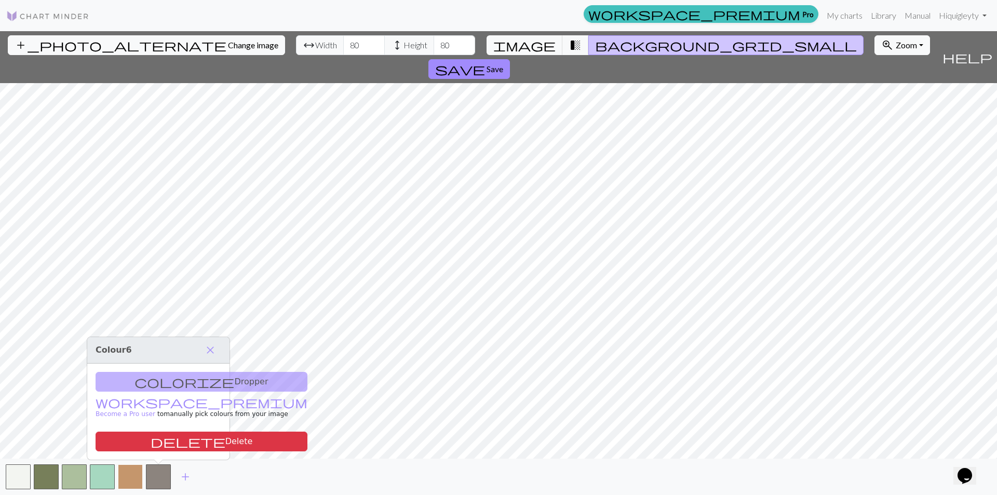
click at [128, 477] on button "button" at bounding box center [130, 476] width 25 height 25
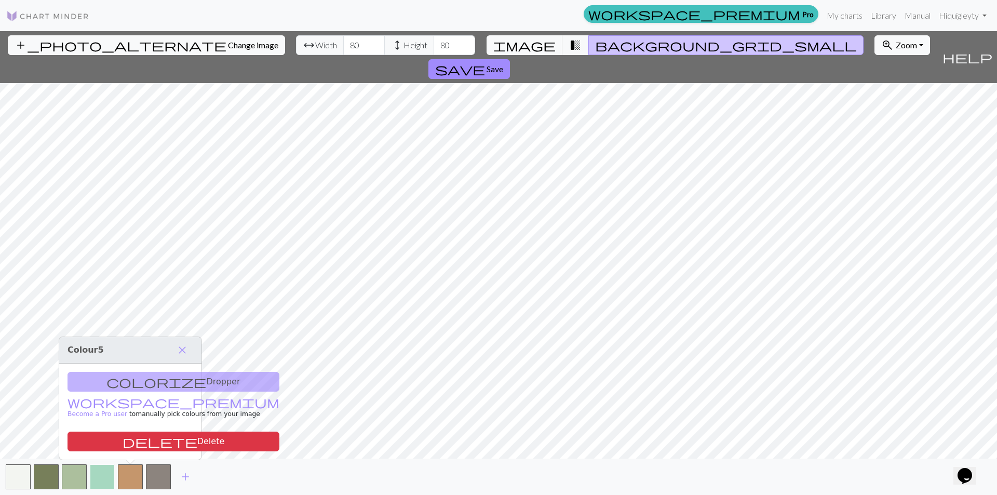
click at [104, 481] on button "button" at bounding box center [102, 476] width 25 height 25
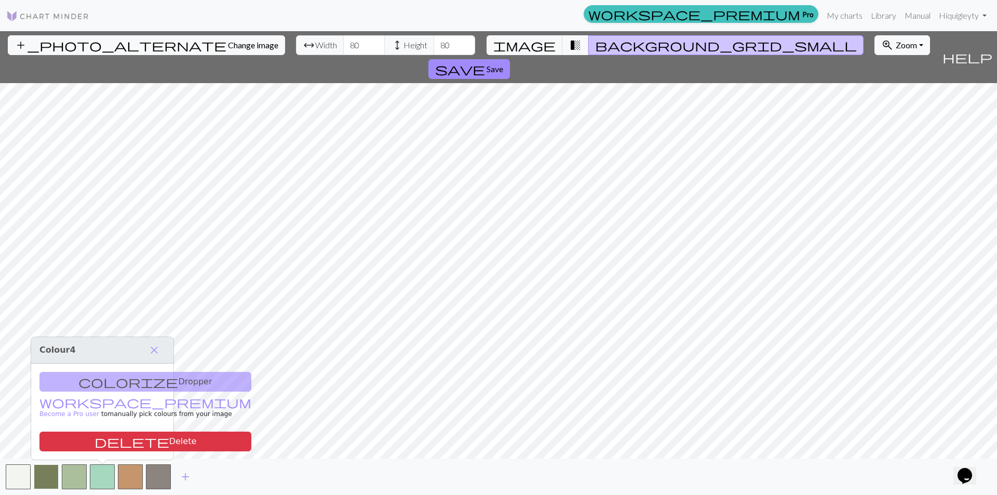
click at [44, 475] on button "button" at bounding box center [46, 476] width 25 height 25
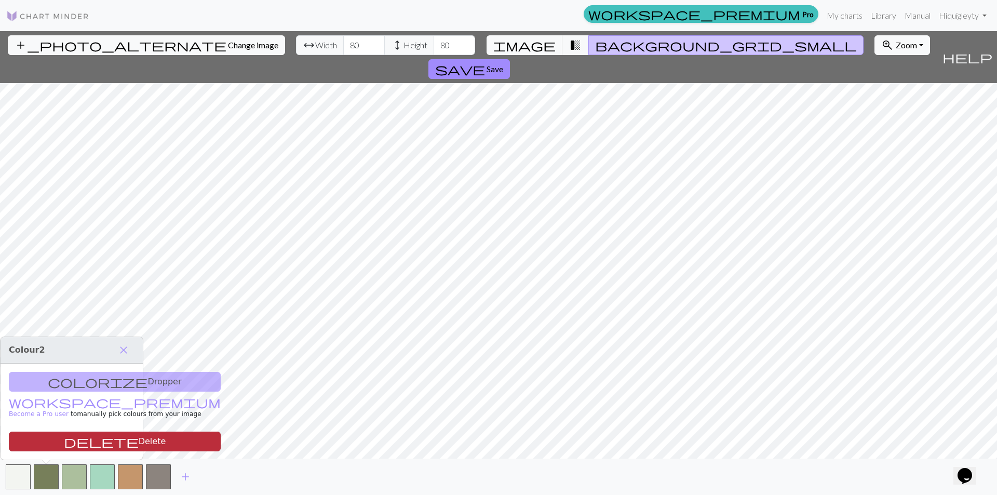
click at [88, 447] on button "delete Delete" at bounding box center [115, 441] width 212 height 20
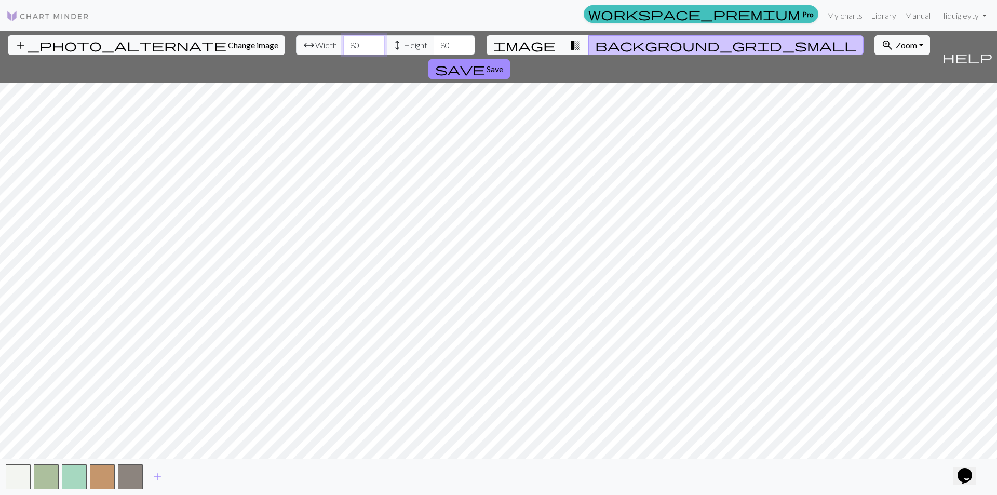
drag, startPoint x: 308, startPoint y: 48, endPoint x: 184, endPoint y: 47, distance: 124.1
click at [184, 47] on div "add_photo_alternate Change image arrow_range Width 80 height Height 80 image tr…" at bounding box center [469, 57] width 938 height 52
type input "60"
drag, startPoint x: 400, startPoint y: 44, endPoint x: 359, endPoint y: 49, distance: 40.9
click at [361, 42] on div "arrow_range Width 60 height Height 80" at bounding box center [385, 45] width 179 height 20
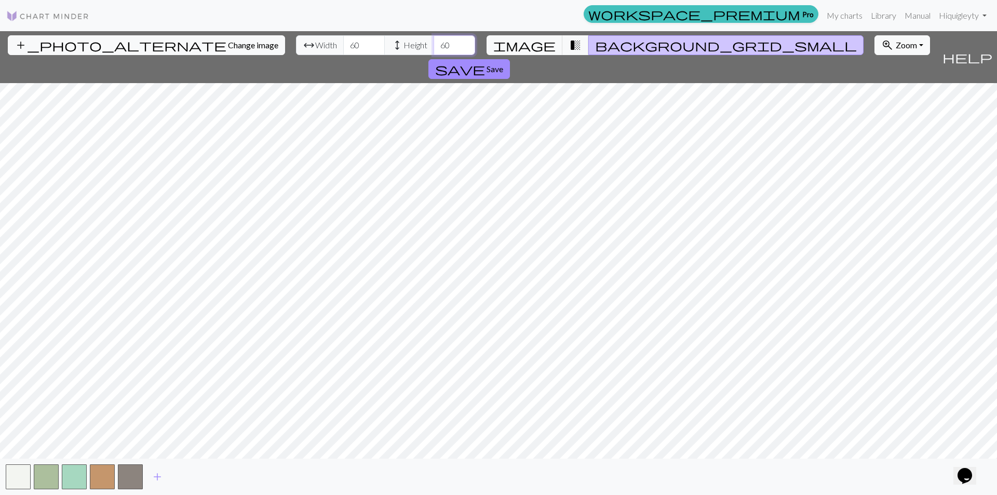
type input "60"
drag, startPoint x: 310, startPoint y: 44, endPoint x: 229, endPoint y: 47, distance: 80.5
click at [229, 47] on div "add_photo_alternate Change image arrow_range Width 60 height Height 60 image tr…" at bounding box center [469, 57] width 938 height 52
type input "50"
drag, startPoint x: 399, startPoint y: 46, endPoint x: 334, endPoint y: 48, distance: 65.5
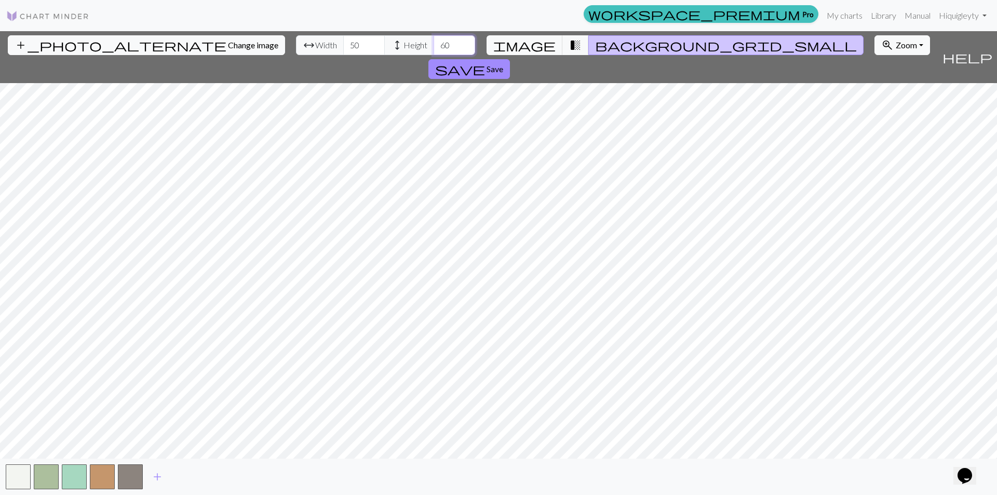
click at [319, 50] on div "arrow_range Width 50 height Height 60" at bounding box center [385, 45] width 179 height 20
type input "50"
click at [485, 62] on span "save" at bounding box center [460, 69] width 50 height 15
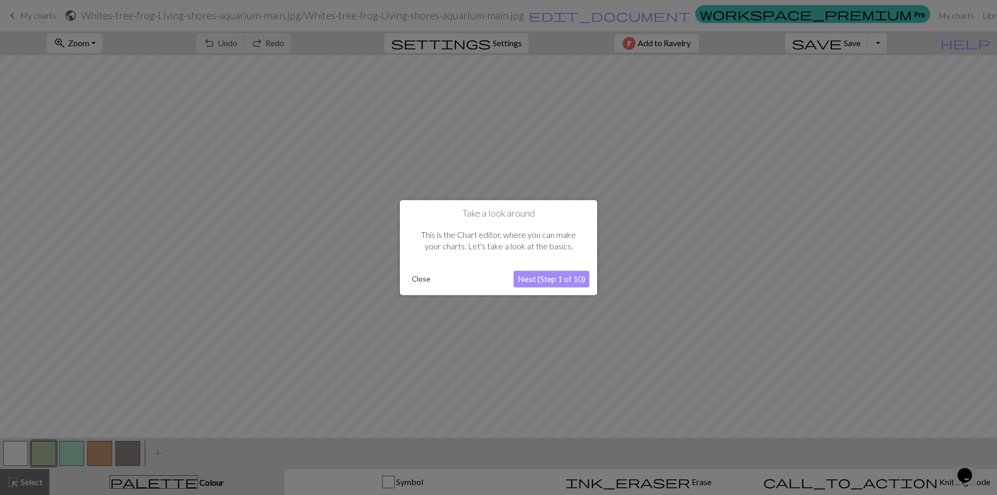
click at [551, 276] on button "Next (Step 1 of 10)" at bounding box center [551, 278] width 76 height 17
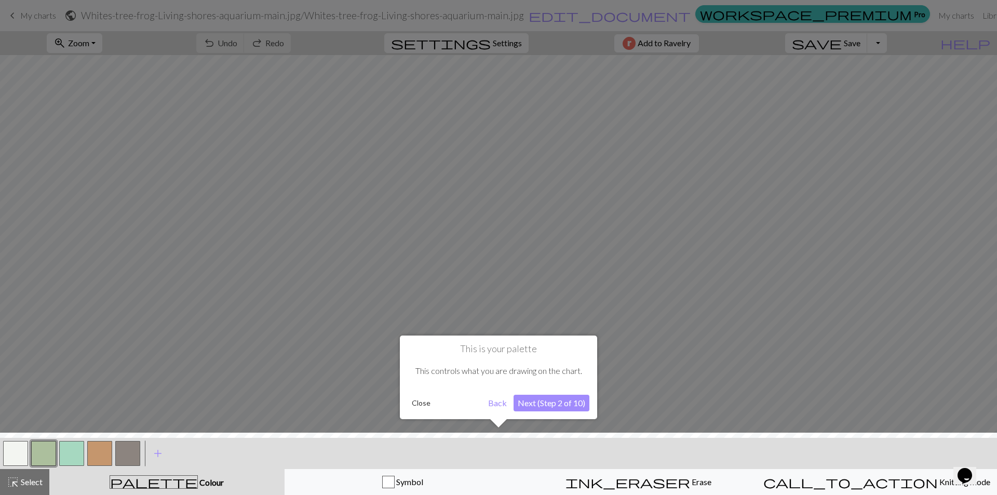
click at [572, 404] on button "Next (Step 2 of 10)" at bounding box center [551, 403] width 76 height 17
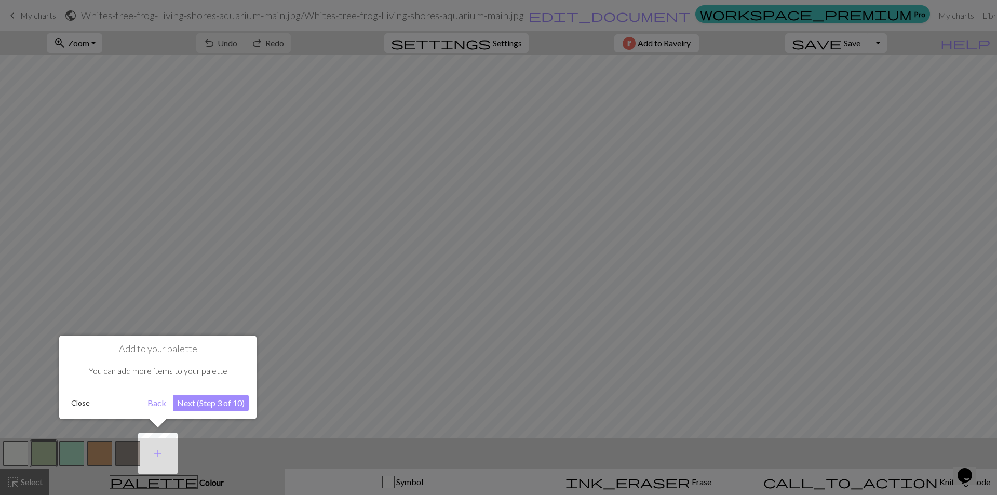
click at [206, 402] on button "Next (Step 3 of 10)" at bounding box center [211, 403] width 76 height 17
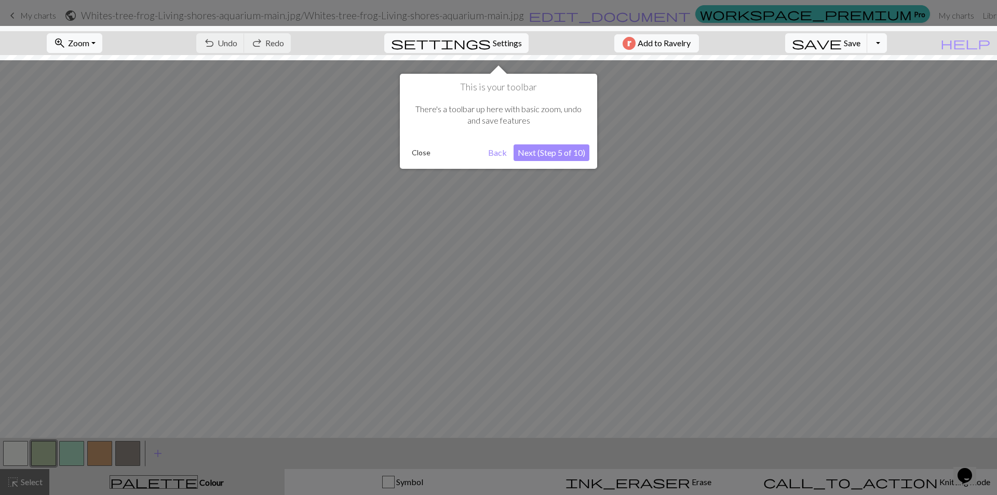
click at [585, 150] on button "Next (Step 5 of 10)" at bounding box center [551, 152] width 76 height 17
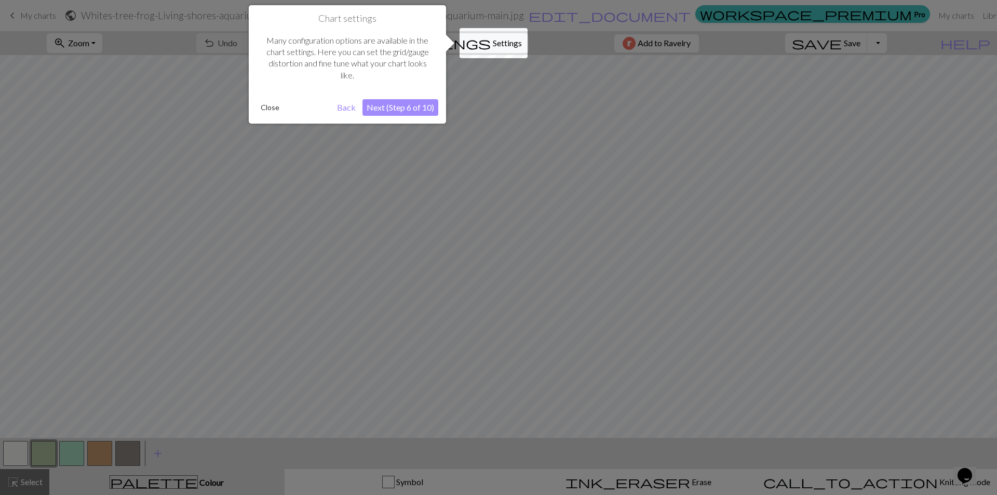
click at [399, 102] on button "Next (Step 6 of 10)" at bounding box center [400, 107] width 76 height 17
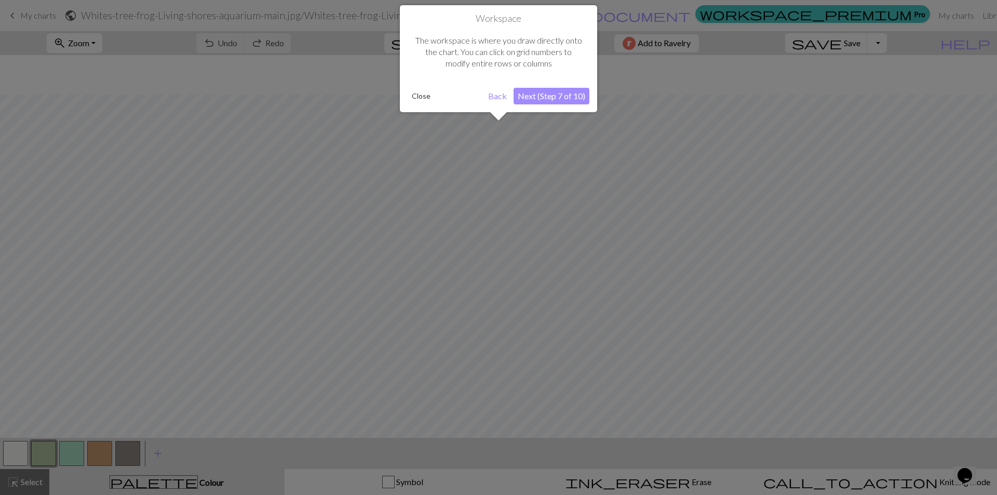
scroll to position [39, 0]
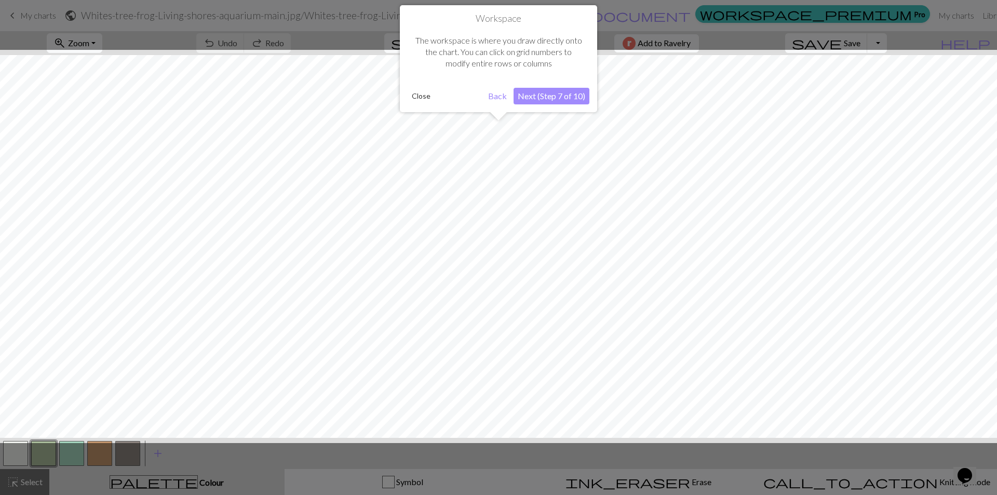
click at [535, 94] on button "Next (Step 7 of 10)" at bounding box center [551, 96] width 76 height 17
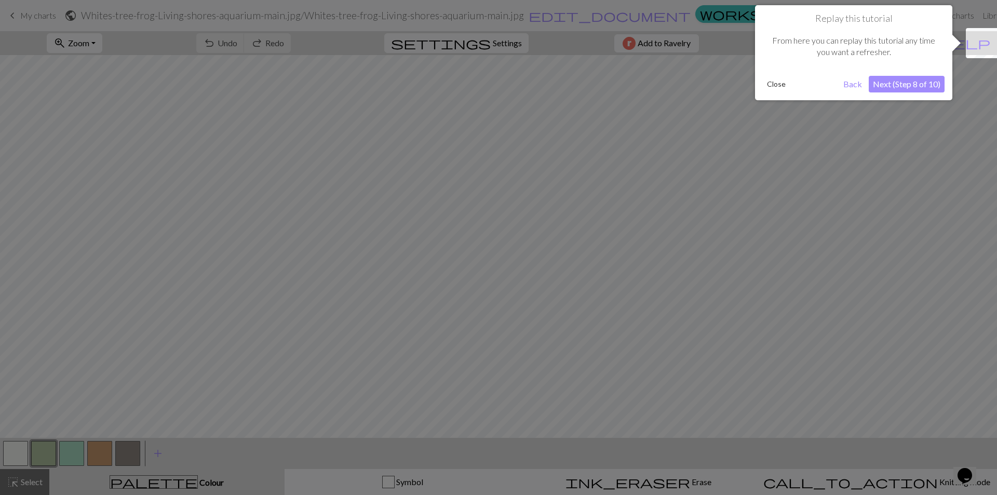
click at [892, 78] on button "Next (Step 8 of 10)" at bounding box center [907, 84] width 76 height 17
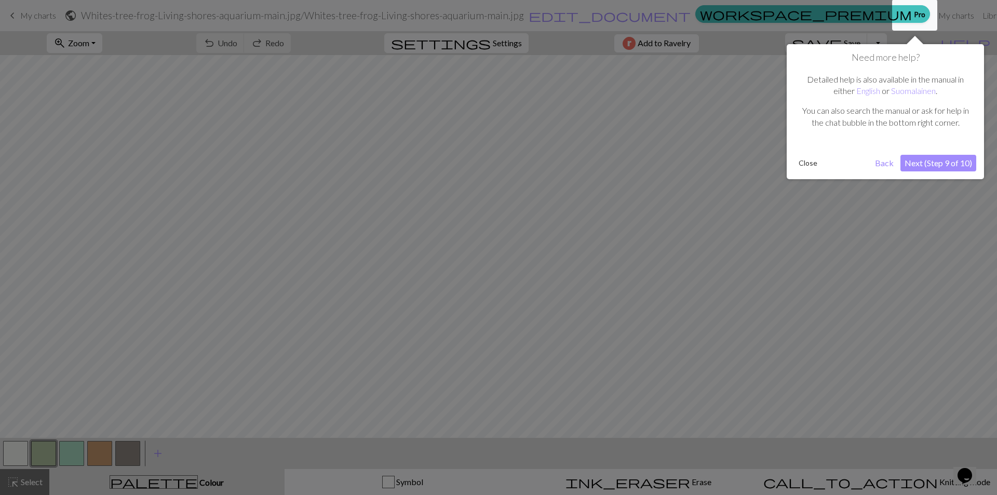
click at [924, 159] on button "Next (Step 9 of 10)" at bounding box center [938, 163] width 76 height 17
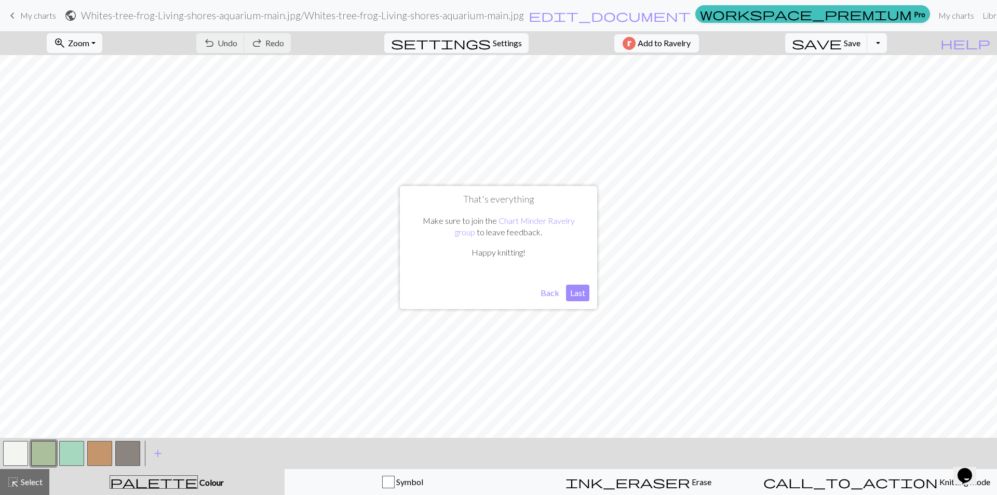
click at [571, 294] on button "Last" at bounding box center [577, 293] width 23 height 17
click at [99, 453] on button "button" at bounding box center [99, 453] width 25 height 25
click at [245, 36] on button "undo Undo Undo" at bounding box center [220, 43] width 48 height 20
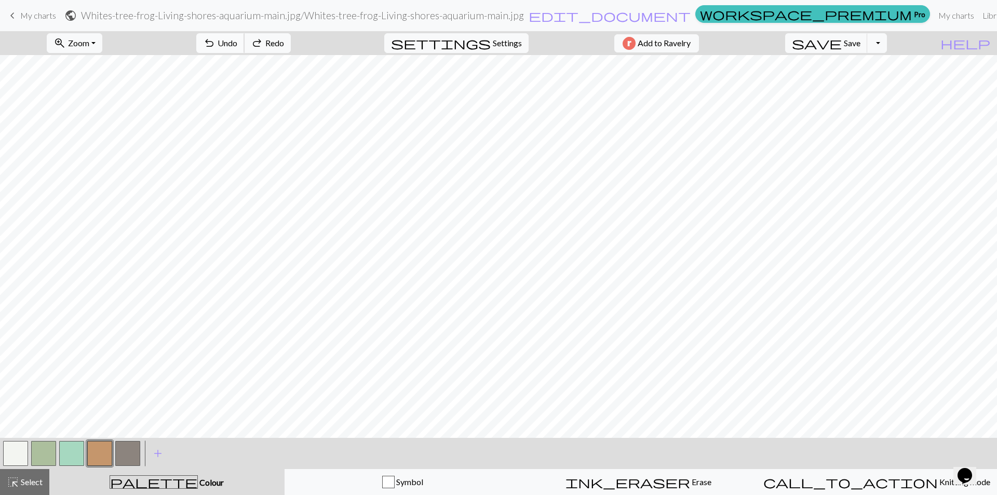
click at [245, 36] on button "undo Undo Undo" at bounding box center [220, 43] width 48 height 20
click at [116, 457] on button "button" at bounding box center [127, 453] width 25 height 25
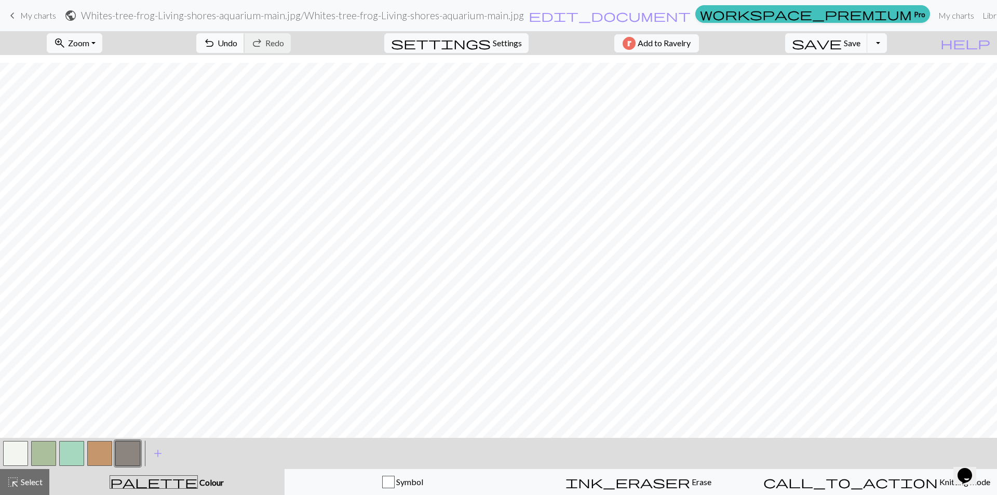
click at [215, 40] on span "undo" at bounding box center [209, 43] width 12 height 15
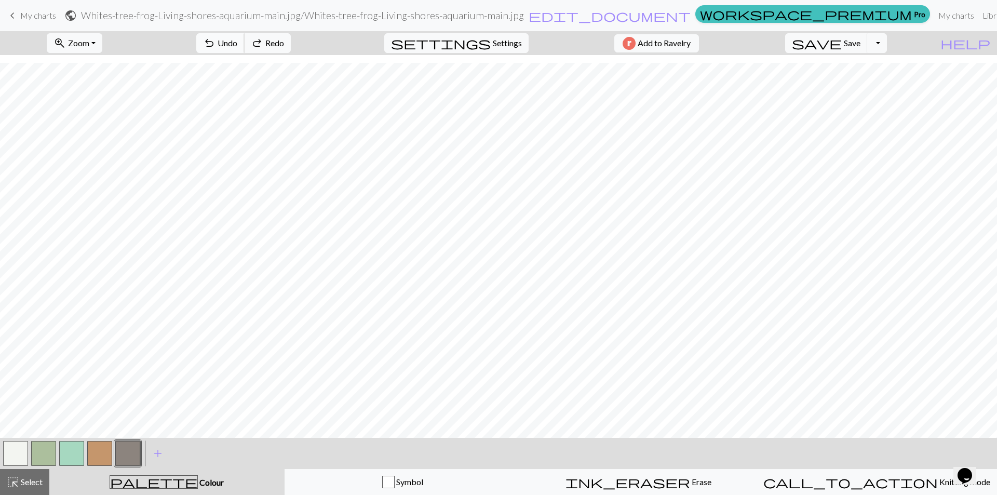
click at [215, 40] on span "undo" at bounding box center [209, 43] width 12 height 15
click at [215, 39] on span "undo" at bounding box center [209, 43] width 12 height 15
click at [263, 42] on span "redo" at bounding box center [257, 43] width 12 height 15
click at [38, 451] on button "button" at bounding box center [43, 453] width 25 height 25
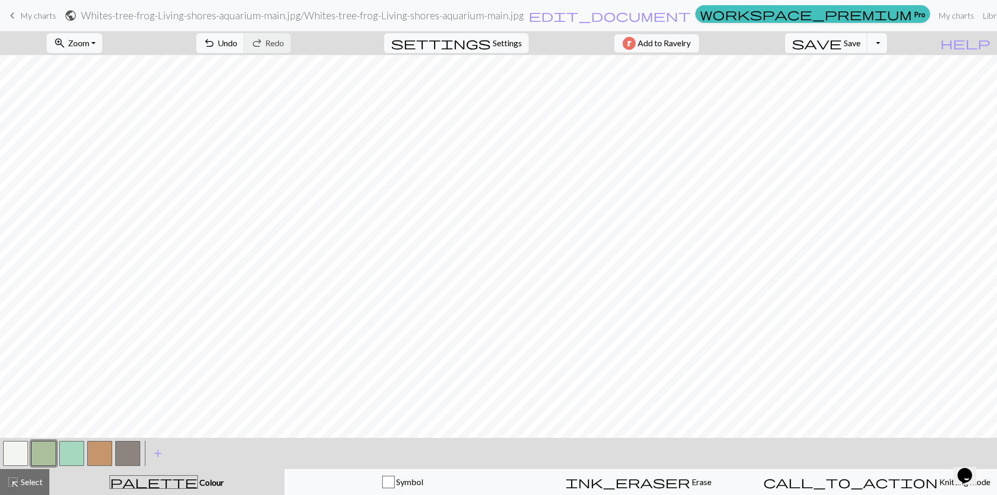
click at [99, 451] on button "button" at bounding box center [99, 453] width 25 height 25
click at [45, 451] on button "button" at bounding box center [43, 453] width 25 height 25
click at [75, 454] on button "button" at bounding box center [71, 453] width 25 height 25
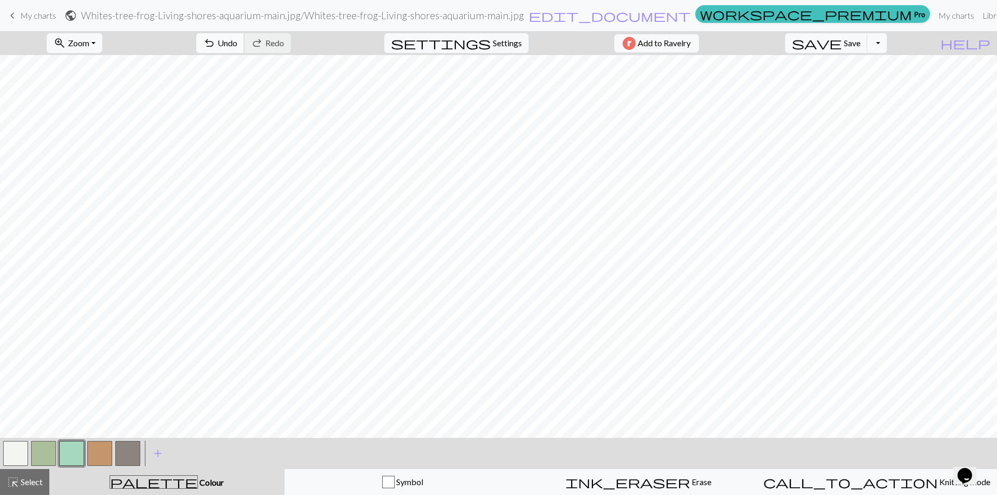
click at [215, 39] on span "undo" at bounding box center [209, 43] width 12 height 15
click at [38, 449] on button "button" at bounding box center [43, 453] width 25 height 25
click at [237, 43] on span "Undo" at bounding box center [228, 43] width 20 height 10
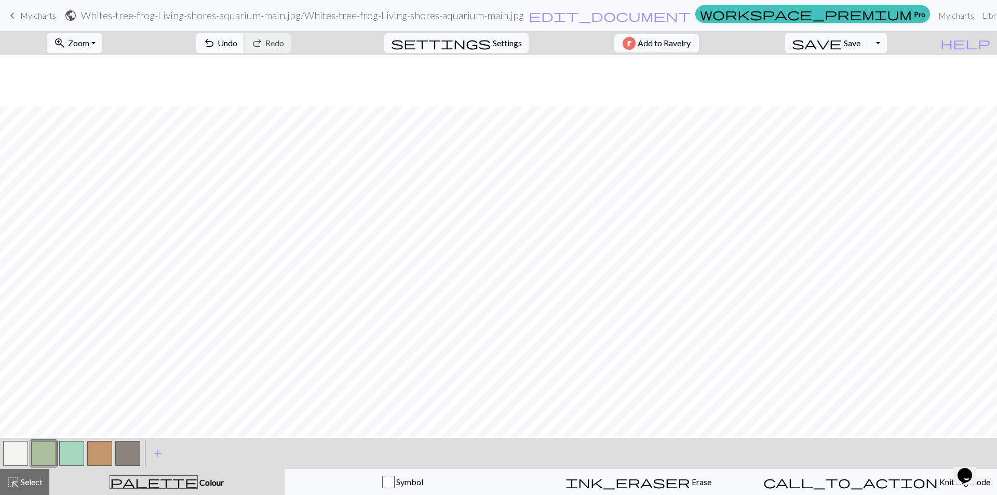
scroll to position [139, 0]
click at [67, 449] on button "button" at bounding box center [71, 453] width 25 height 25
click at [42, 455] on button "button" at bounding box center [43, 453] width 25 height 25
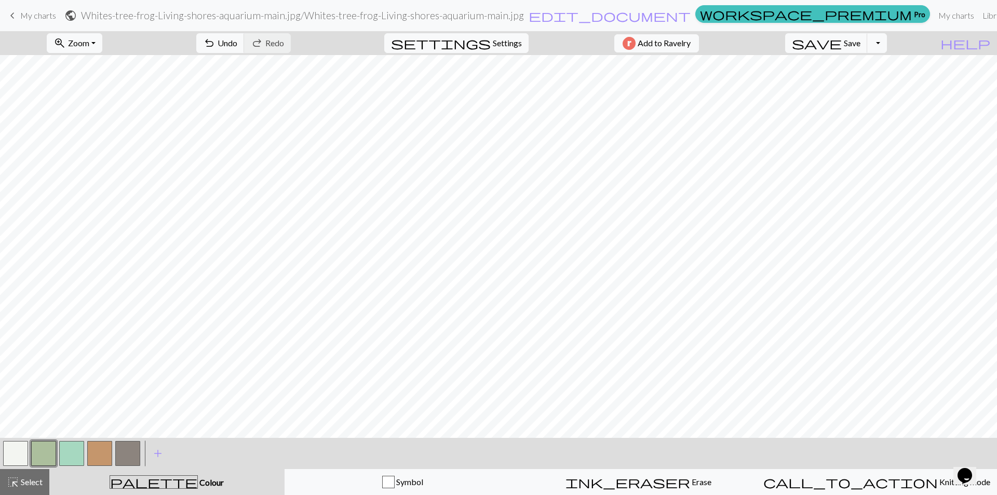
click at [65, 451] on button "button" at bounding box center [71, 453] width 25 height 25
click at [38, 451] on button "button" at bounding box center [43, 453] width 25 height 25
click at [71, 450] on button "button" at bounding box center [71, 453] width 25 height 25
click at [48, 454] on button "button" at bounding box center [43, 453] width 25 height 25
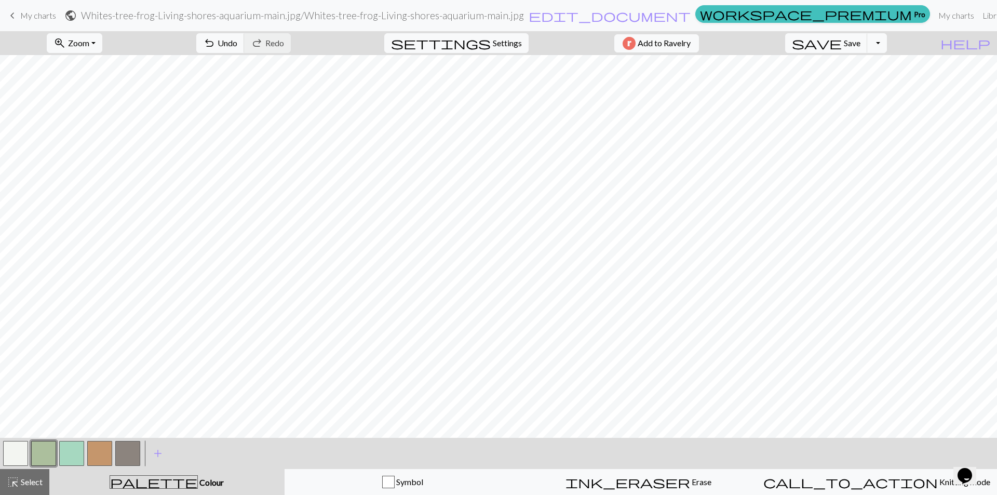
click at [17, 457] on button "button" at bounding box center [15, 453] width 25 height 25
click at [215, 37] on span "undo" at bounding box center [209, 43] width 12 height 15
click at [237, 40] on span "Undo" at bounding box center [228, 43] width 20 height 10
click at [237, 42] on span "Undo" at bounding box center [228, 43] width 20 height 10
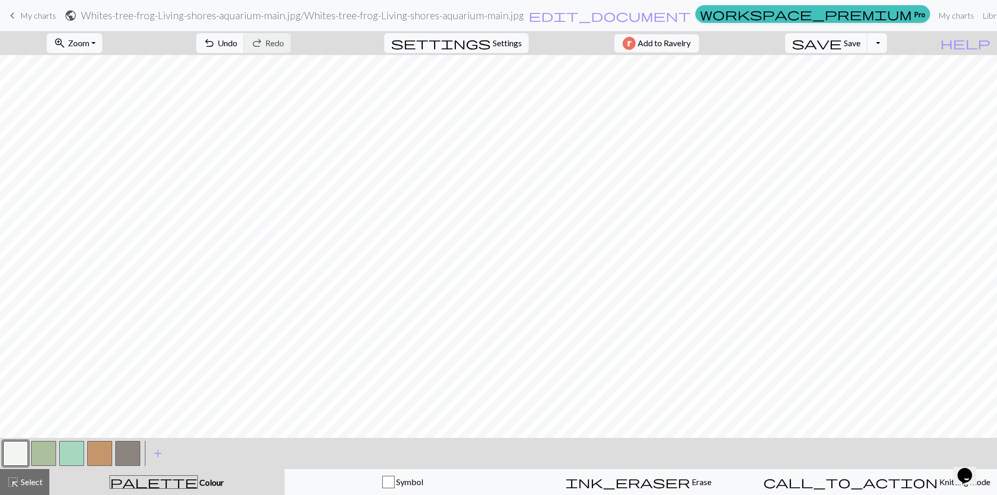
click at [35, 460] on button "button" at bounding box center [43, 453] width 25 height 25
click at [62, 449] on button "button" at bounding box center [71, 453] width 25 height 25
click at [32, 456] on button "button" at bounding box center [43, 453] width 25 height 25
click at [687, 43] on span "Add to Ravelry" at bounding box center [664, 43] width 53 height 13
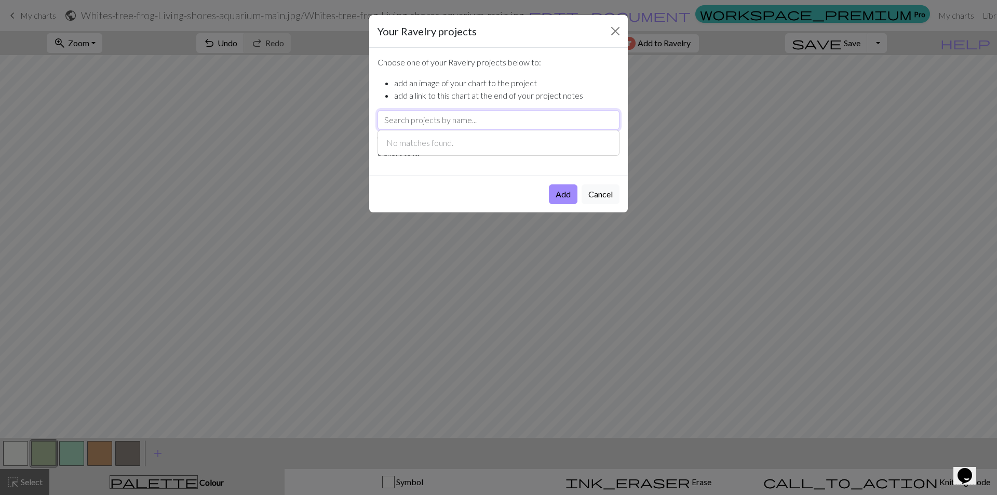
click at [477, 121] on input "text" at bounding box center [498, 120] width 242 height 20
click at [474, 177] on div "Add Cancel" at bounding box center [498, 193] width 259 height 37
click at [470, 165] on div "Choose one of your Ravelry projects below to: add an image of your chart to the…" at bounding box center [498, 112] width 259 height 128
click at [584, 80] on li "add an image of your chart to the project" at bounding box center [506, 83] width 225 height 12
click at [499, 123] on input "text" at bounding box center [498, 120] width 242 height 20
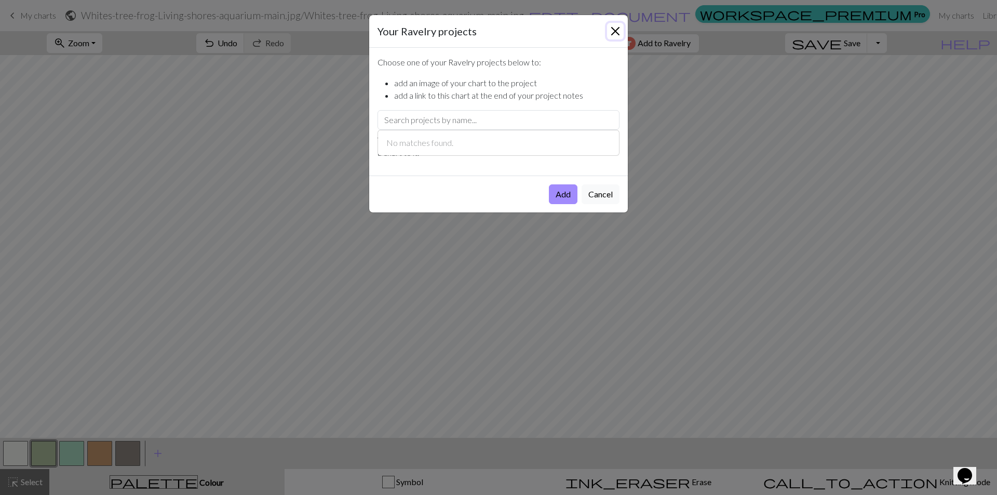
click at [609, 35] on button "Close" at bounding box center [615, 31] width 17 height 17
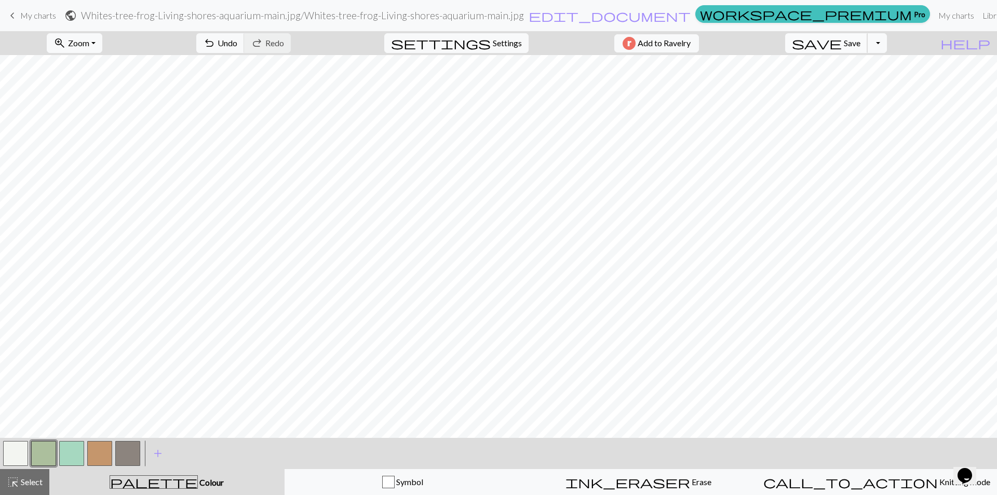
click at [860, 44] on span "Save" at bounding box center [852, 43] width 17 height 10
click at [887, 44] on button "Toggle Dropdown" at bounding box center [877, 43] width 20 height 20
click at [869, 84] on button "save_alt Download" at bounding box center [800, 82] width 171 height 17
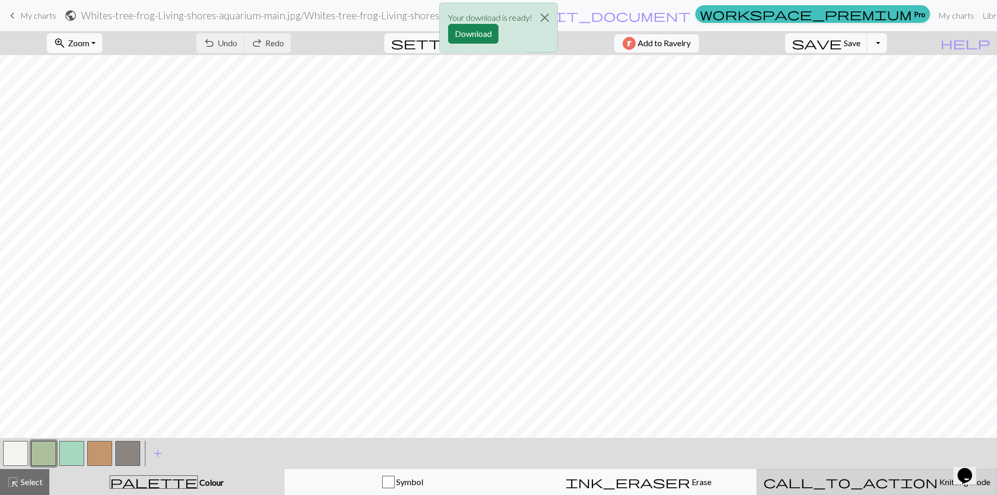
click at [938, 485] on span "Knitting mode" at bounding box center [964, 482] width 52 height 10
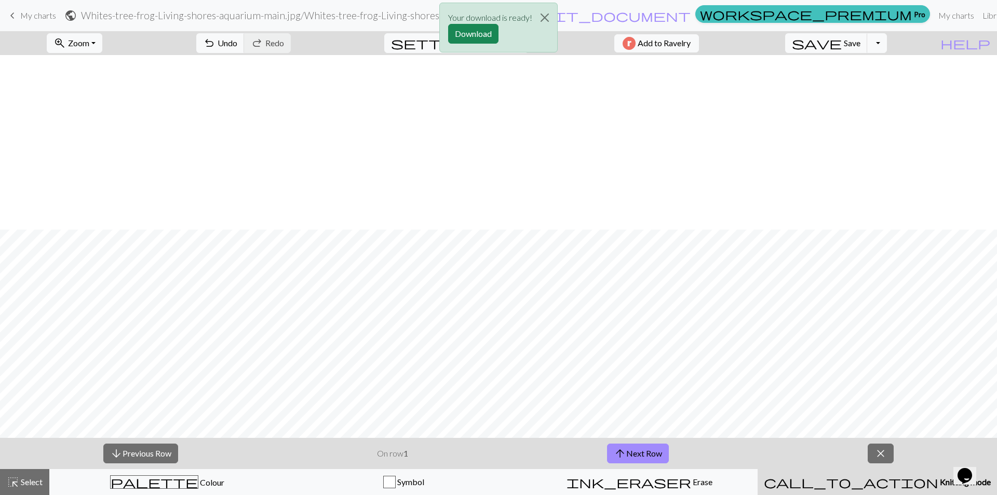
scroll to position [191, 0]
click at [471, 31] on button "Download" at bounding box center [473, 34] width 50 height 20
